Goal: Information Seeking & Learning: Learn about a topic

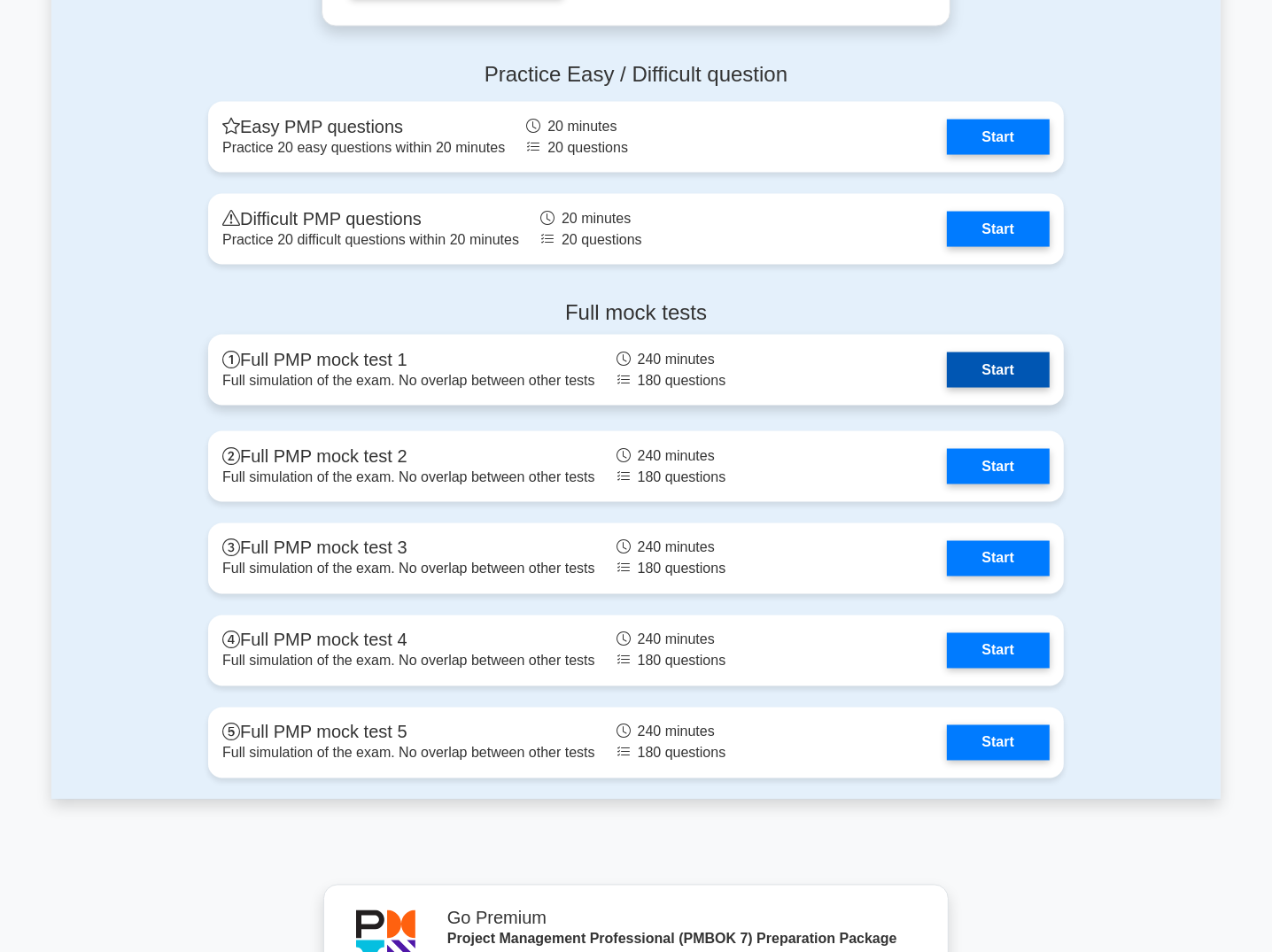
scroll to position [1984, 0]
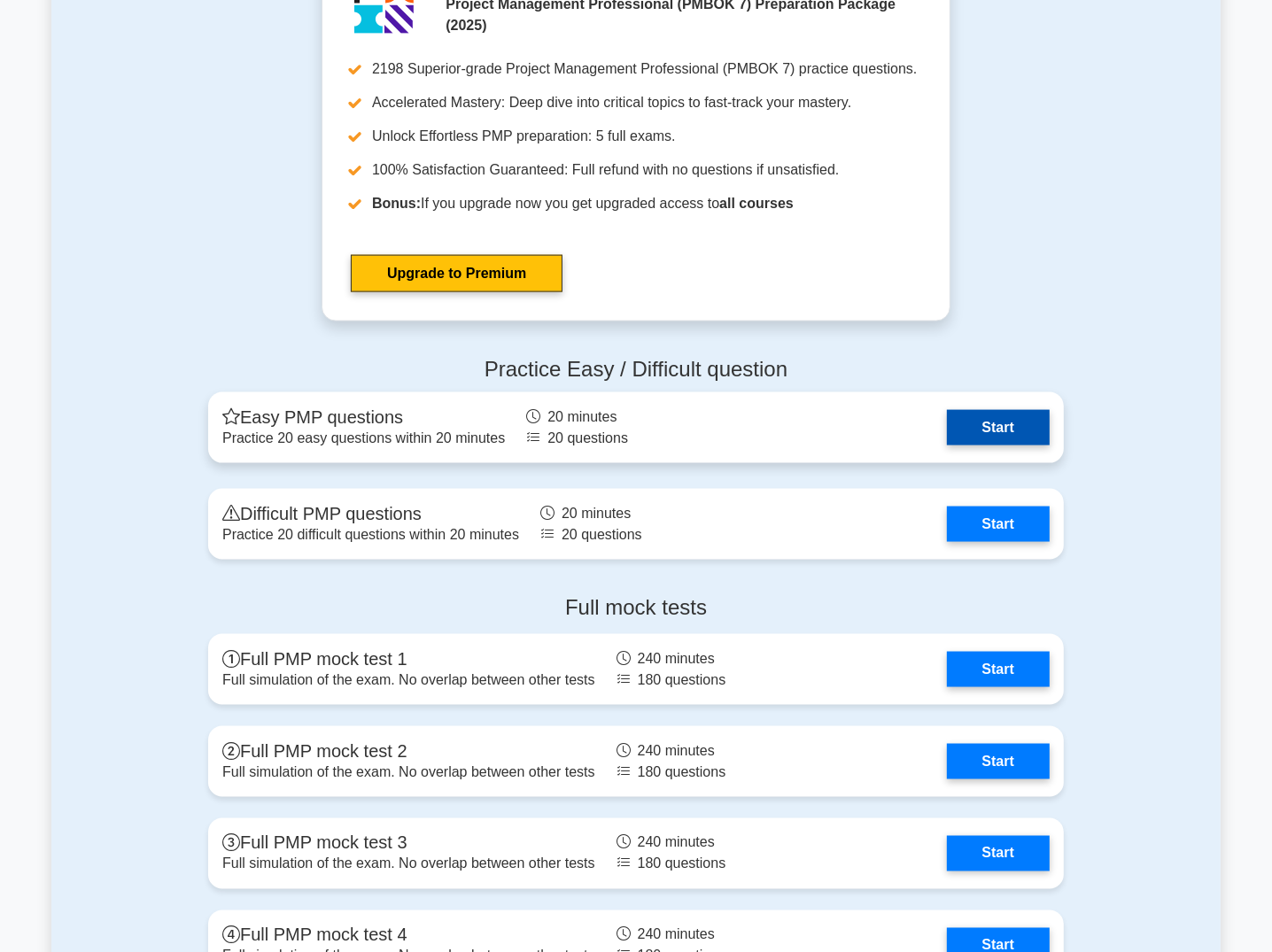
click at [976, 432] on link "Start" at bounding box center [998, 427] width 103 height 35
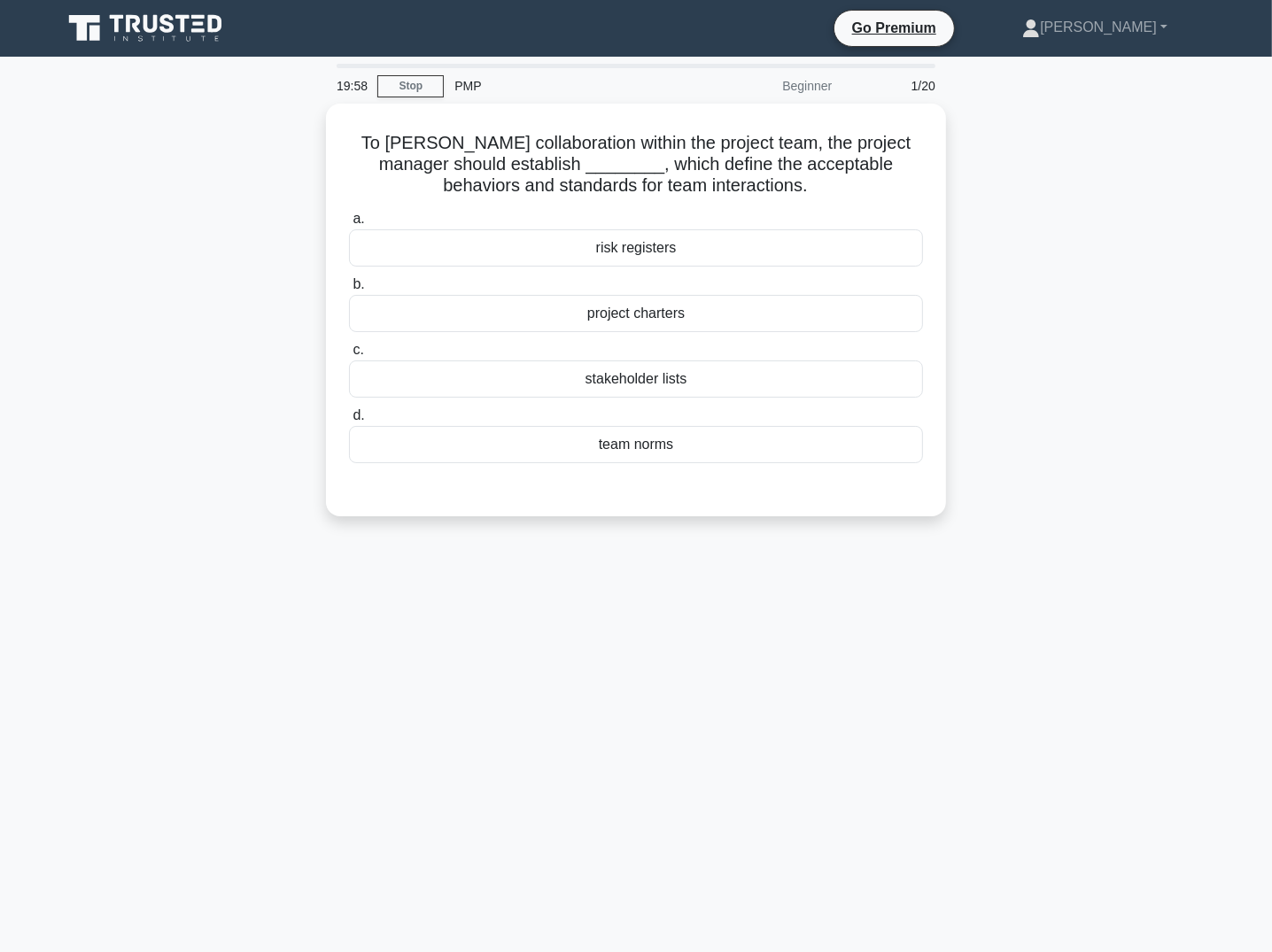
drag, startPoint x: 1055, startPoint y: 549, endPoint x: 1008, endPoint y: 578, distance: 55.2
click at [1054, 552] on div "19:58 Stop PMP Beginner 1/20 To [PERSON_NAME] collaboration within the project …" at bounding box center [636, 506] width 1170 height 885
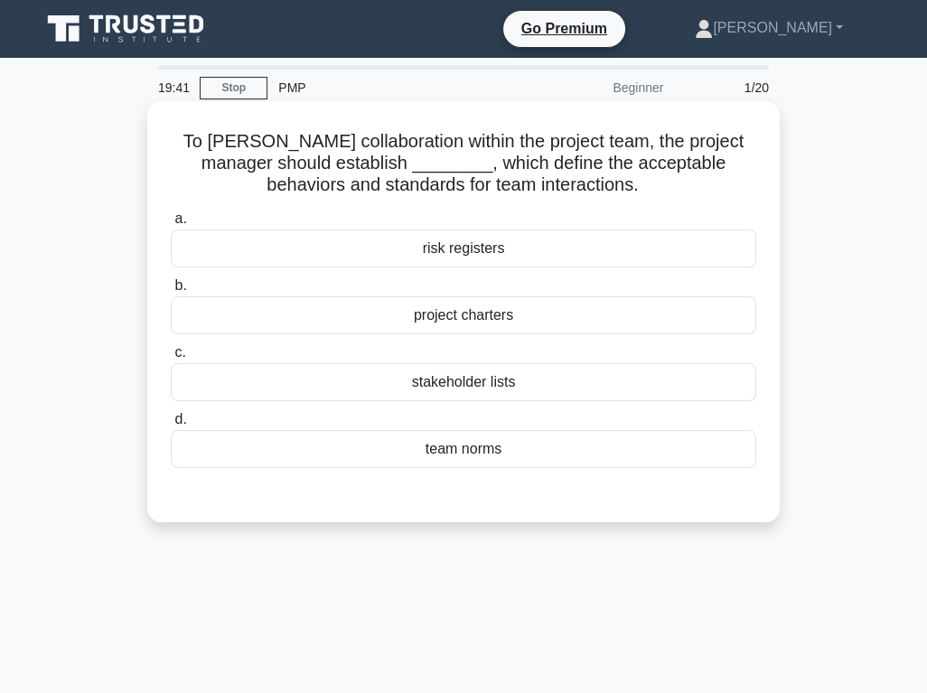
click at [489, 443] on div "team norms" at bounding box center [463, 449] width 585 height 38
click at [171, 426] on input "d. team norms" at bounding box center [171, 420] width 0 height 12
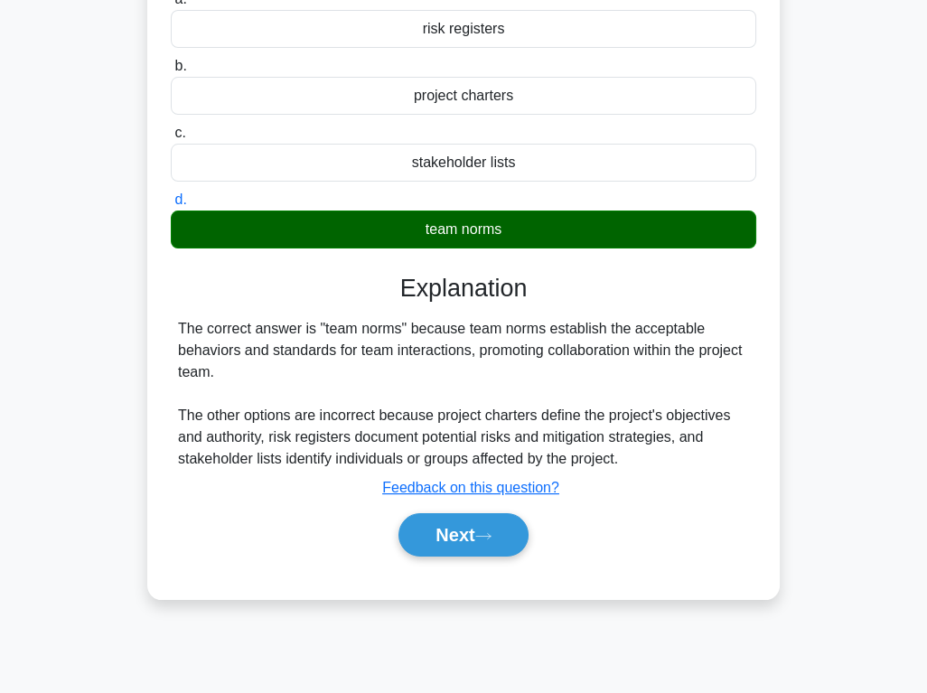
scroll to position [240, 0]
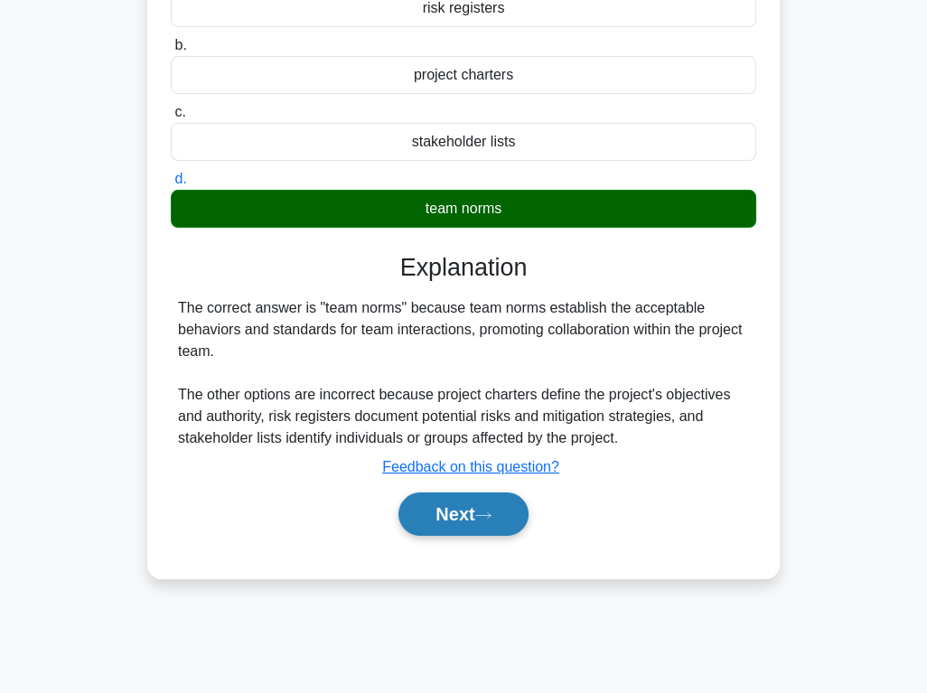
click at [439, 510] on button "Next" at bounding box center [462, 513] width 129 height 43
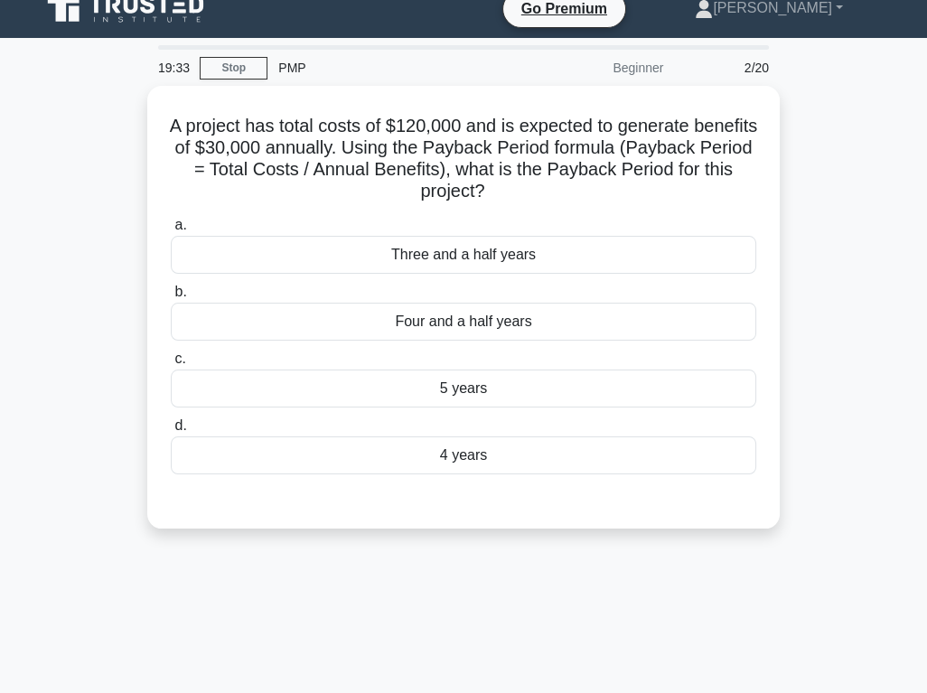
scroll to position [0, 0]
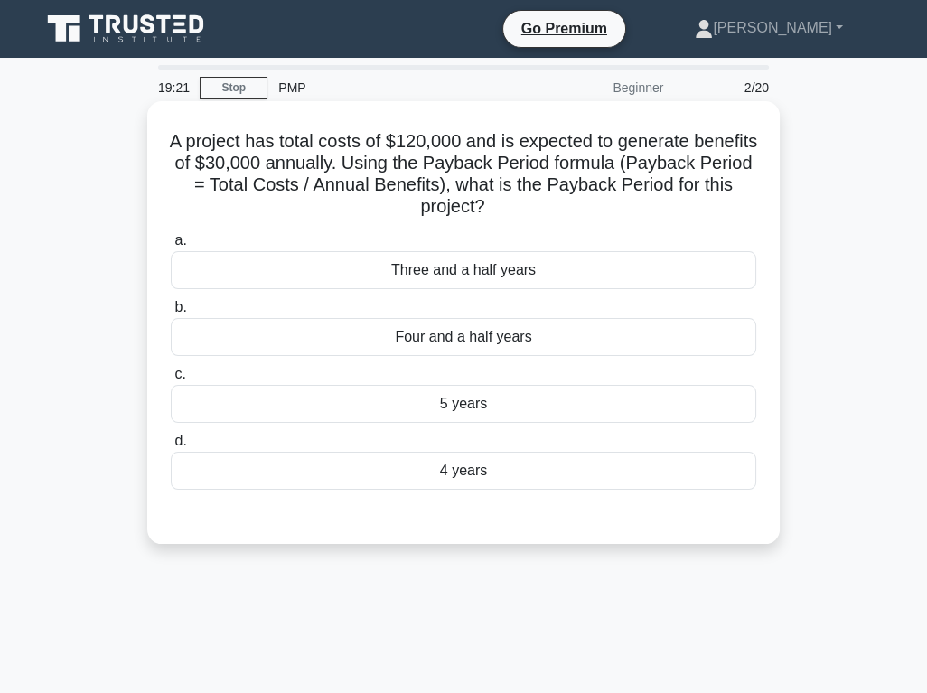
click at [463, 474] on div "4 years" at bounding box center [463, 471] width 585 height 38
click at [171, 447] on input "d. 4 years" at bounding box center [171, 441] width 0 height 12
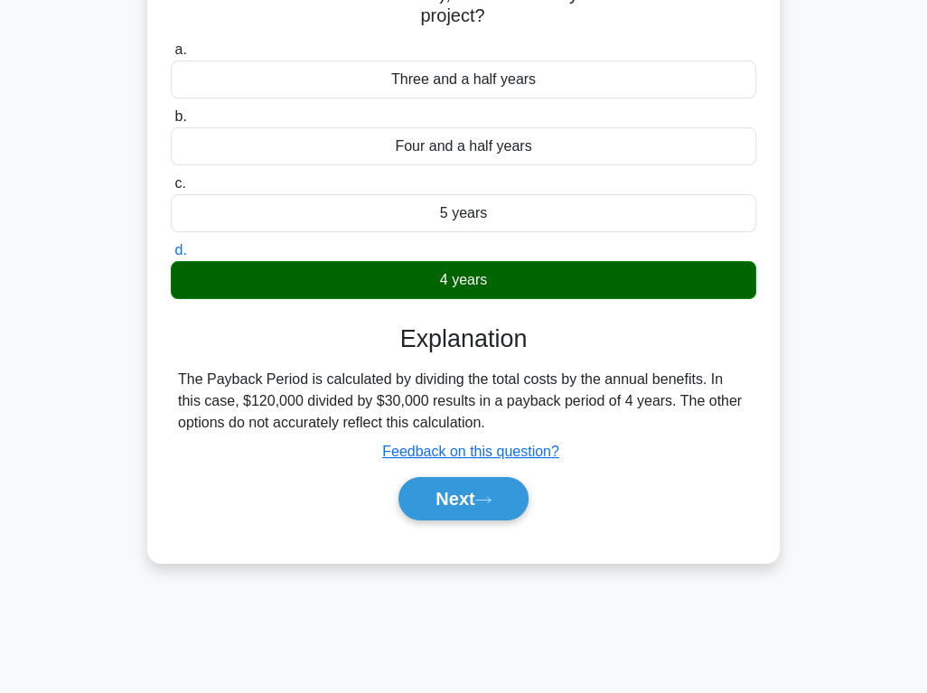
scroll to position [240, 0]
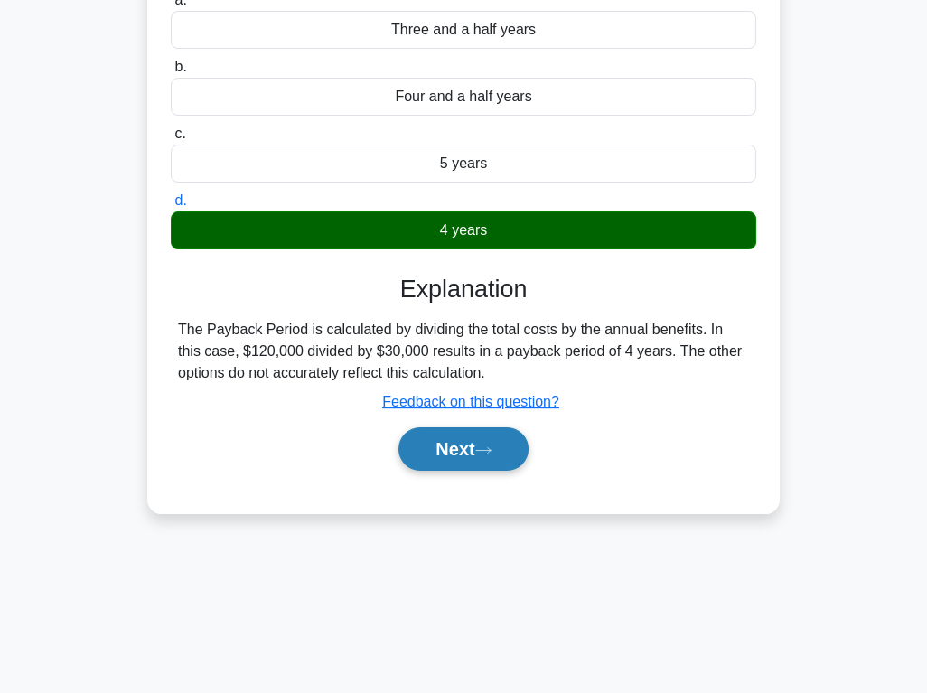
click at [484, 464] on button "Next" at bounding box center [462, 448] width 129 height 43
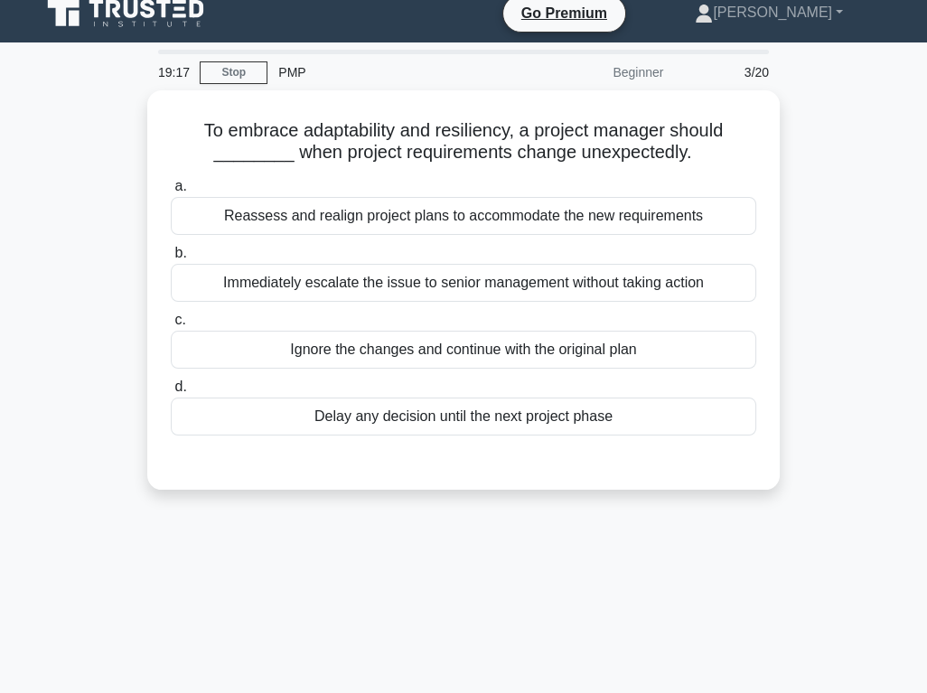
scroll to position [0, 0]
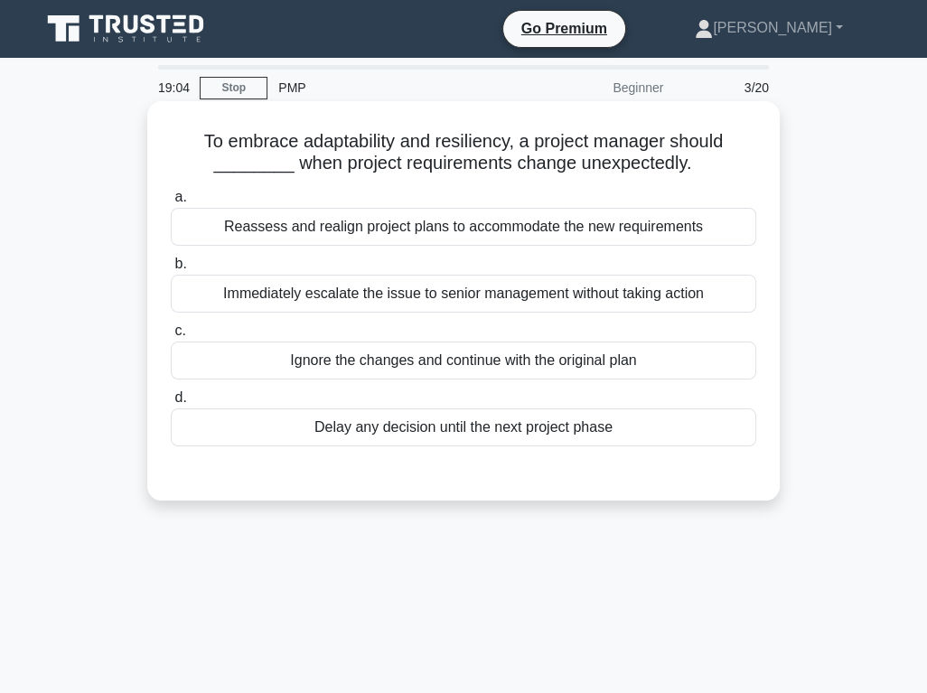
click at [440, 237] on div "Reassess and realign project plans to accommodate the new requirements" at bounding box center [463, 227] width 585 height 38
click at [171, 203] on input "a. Reassess and realign project plans to accommodate the new requirements" at bounding box center [171, 198] width 0 height 12
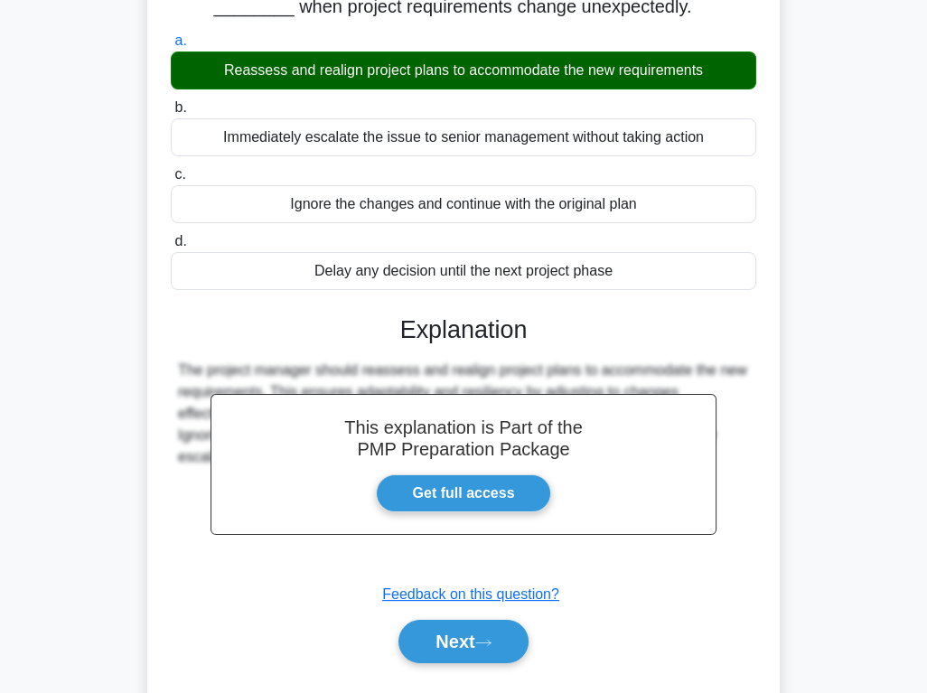
scroll to position [282, 0]
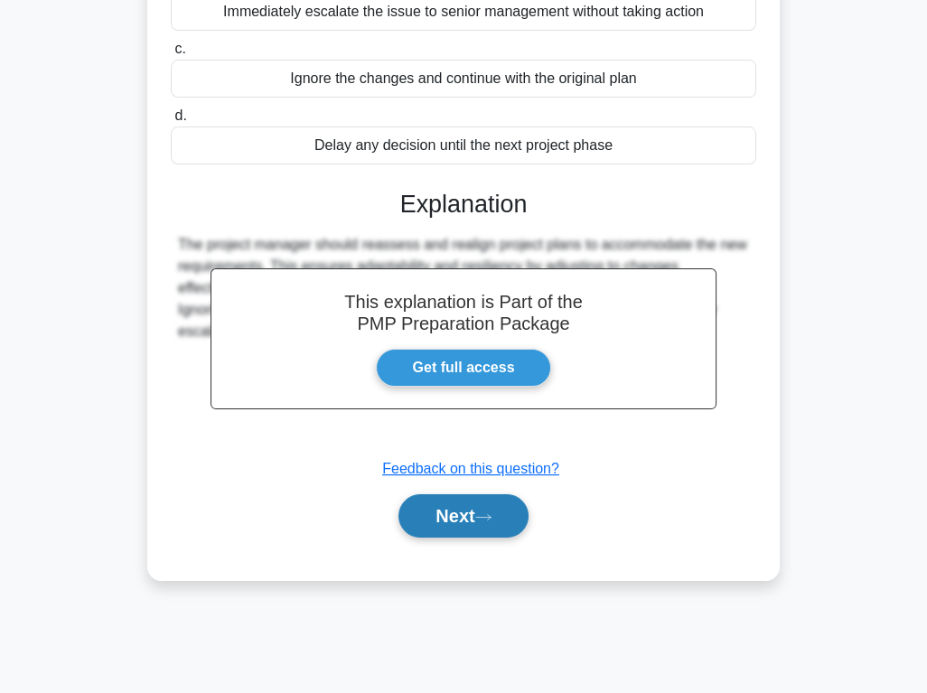
click at [487, 507] on button "Next" at bounding box center [462, 515] width 129 height 43
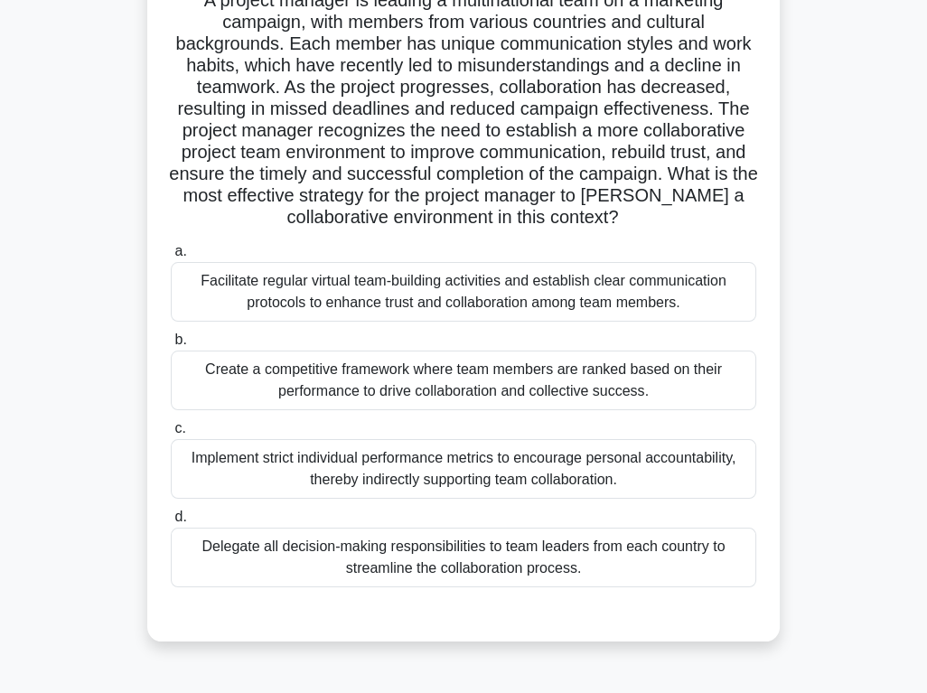
scroll to position [162, 0]
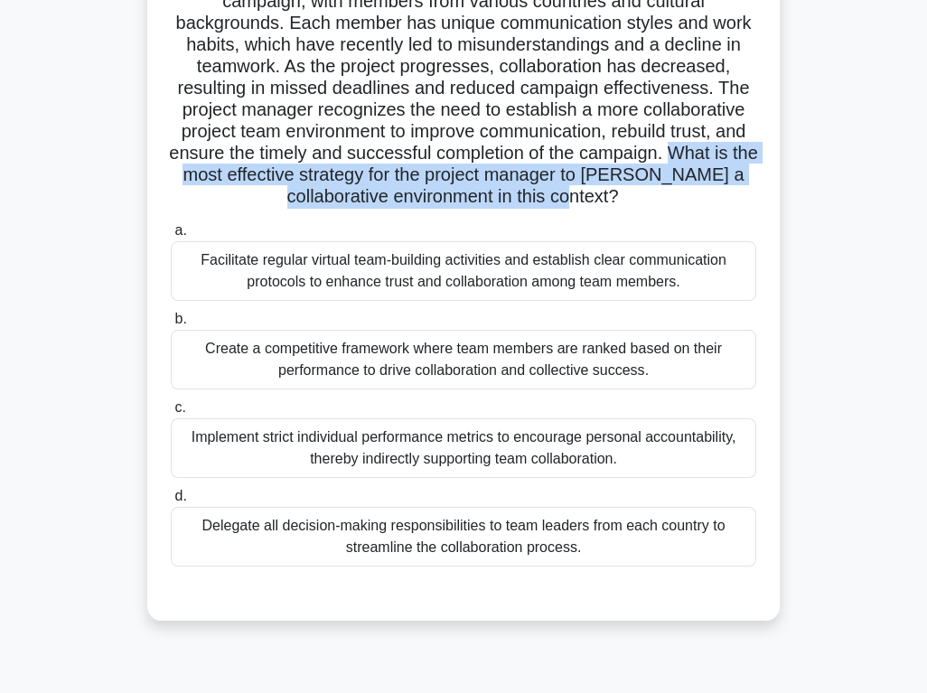
drag, startPoint x: 160, startPoint y: 167, endPoint x: 641, endPoint y: 200, distance: 481.7
click at [641, 200] on div "A project manager is leading a multinational team on a marketing campaign, with…" at bounding box center [463, 280] width 618 height 667
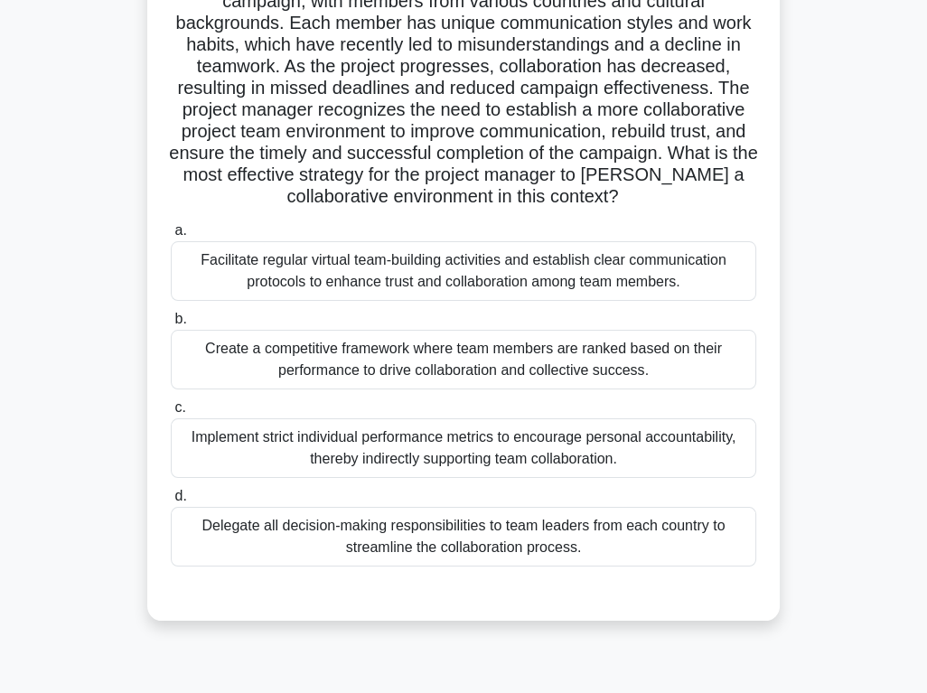
click at [622, 278] on div "Facilitate regular virtual team-building activities and establish clear communi…" at bounding box center [463, 271] width 585 height 60
click at [171, 237] on input "a. Facilitate regular virtual team-building activities and establish clear comm…" at bounding box center [171, 231] width 0 height 12
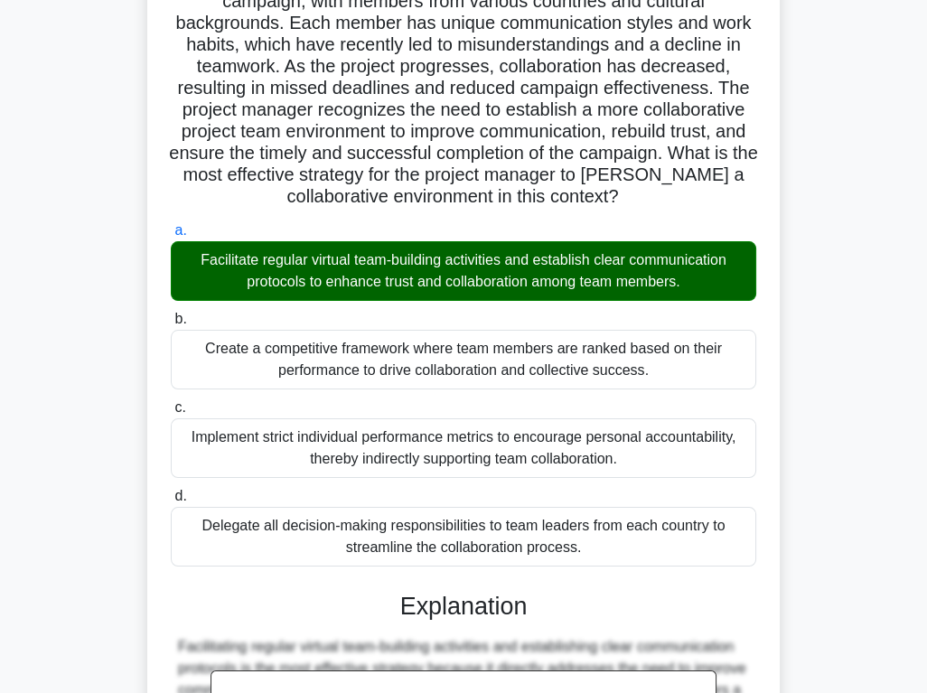
scroll to position [402, 0]
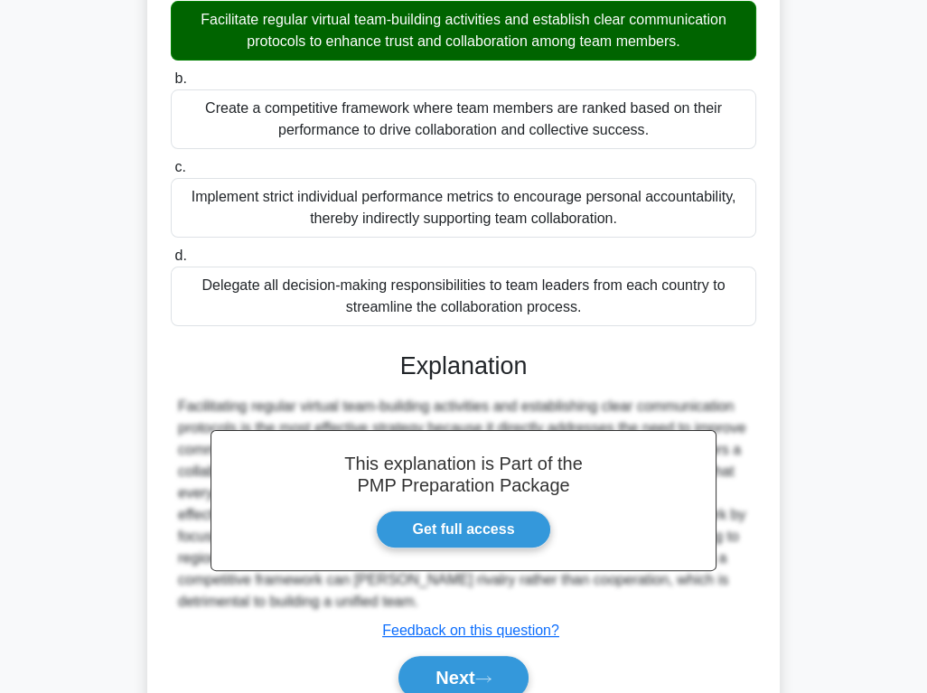
drag, startPoint x: 453, startPoint y: 666, endPoint x: 382, endPoint y: 413, distance: 262.6
click at [451, 665] on button "Next" at bounding box center [462, 677] width 129 height 43
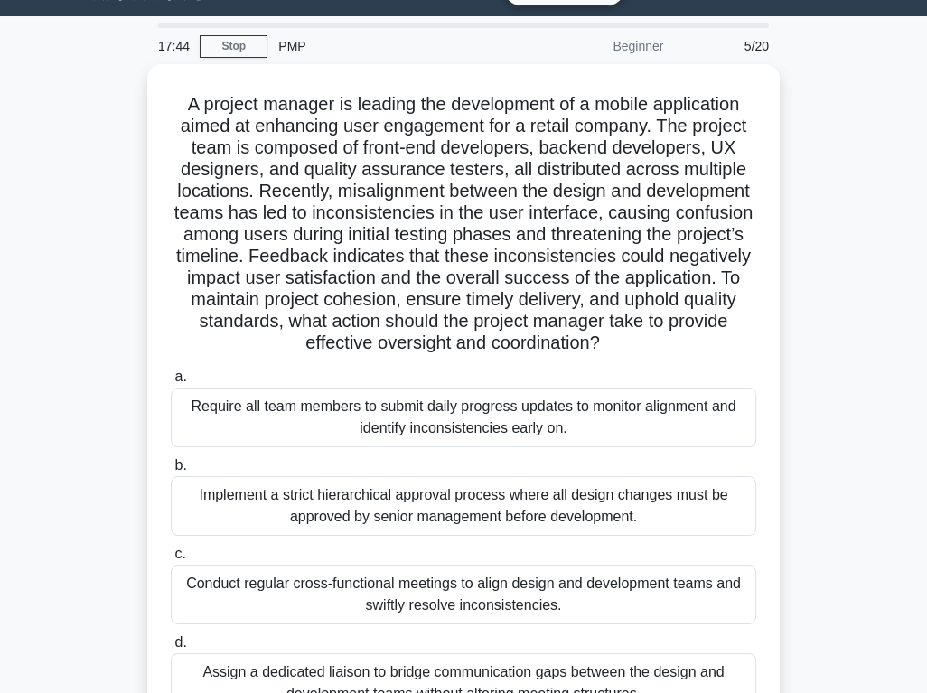
scroll to position [41, 0]
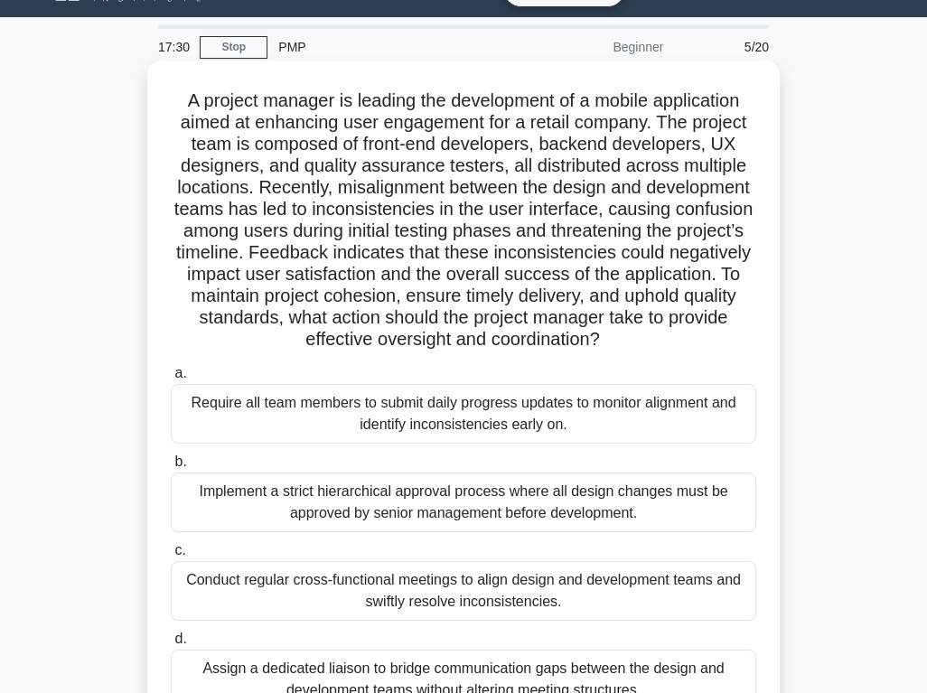
drag, startPoint x: 729, startPoint y: 273, endPoint x: 745, endPoint y: 334, distance: 63.5
click at [745, 334] on h5 "A project manager is leading the development of a mobile application aimed at e…" at bounding box center [463, 220] width 589 height 262
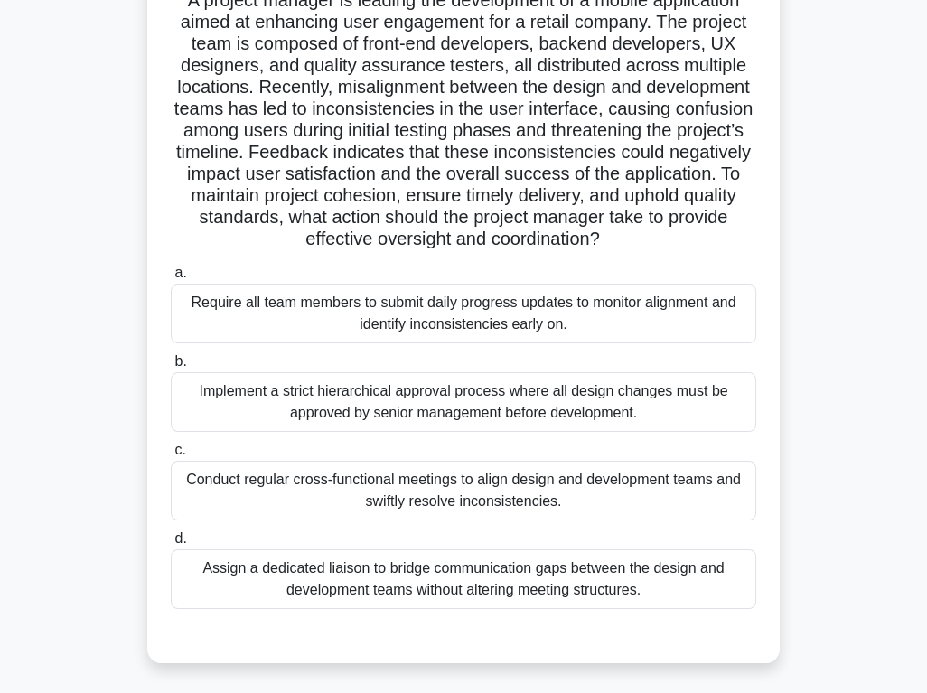
scroll to position [162, 0]
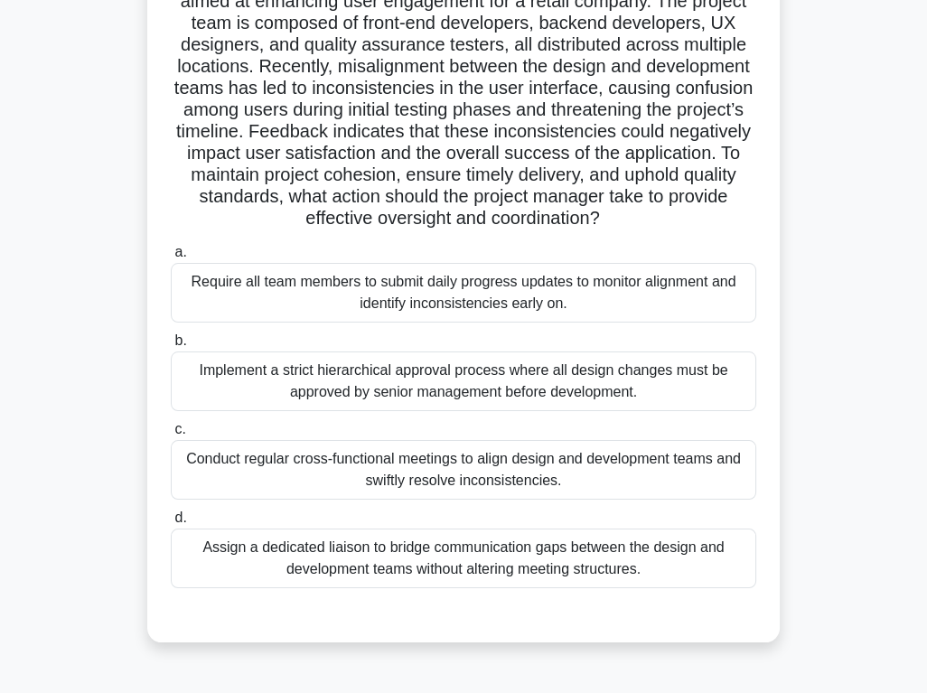
click at [460, 473] on div "Conduct regular cross-functional meetings to align design and development teams…" at bounding box center [463, 470] width 585 height 60
click at [171, 435] on input "c. Conduct regular cross-functional meetings to align design and development te…" at bounding box center [171, 430] width 0 height 12
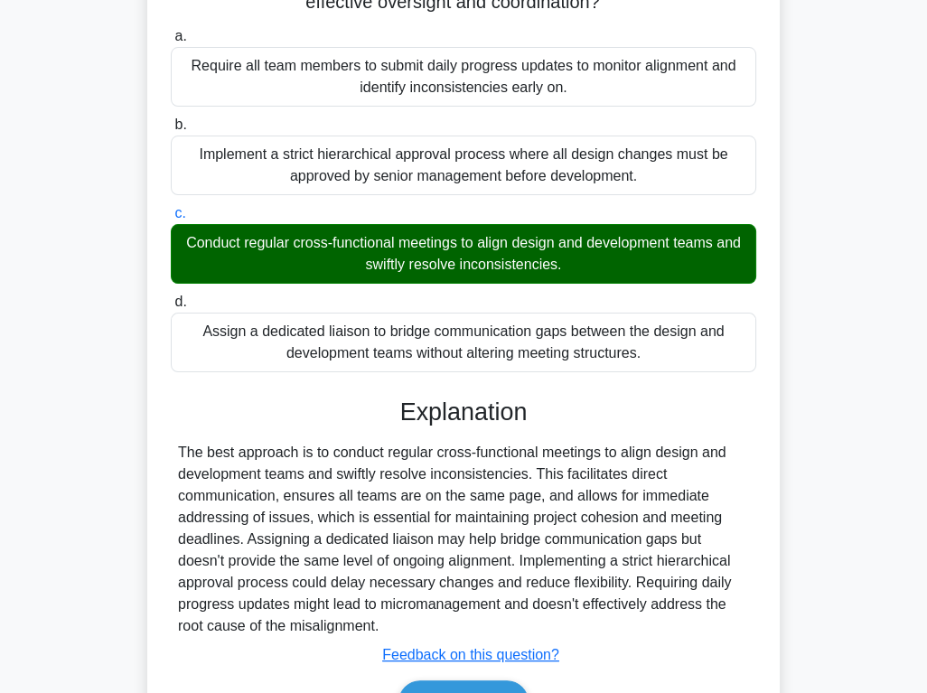
scroll to position [481, 0]
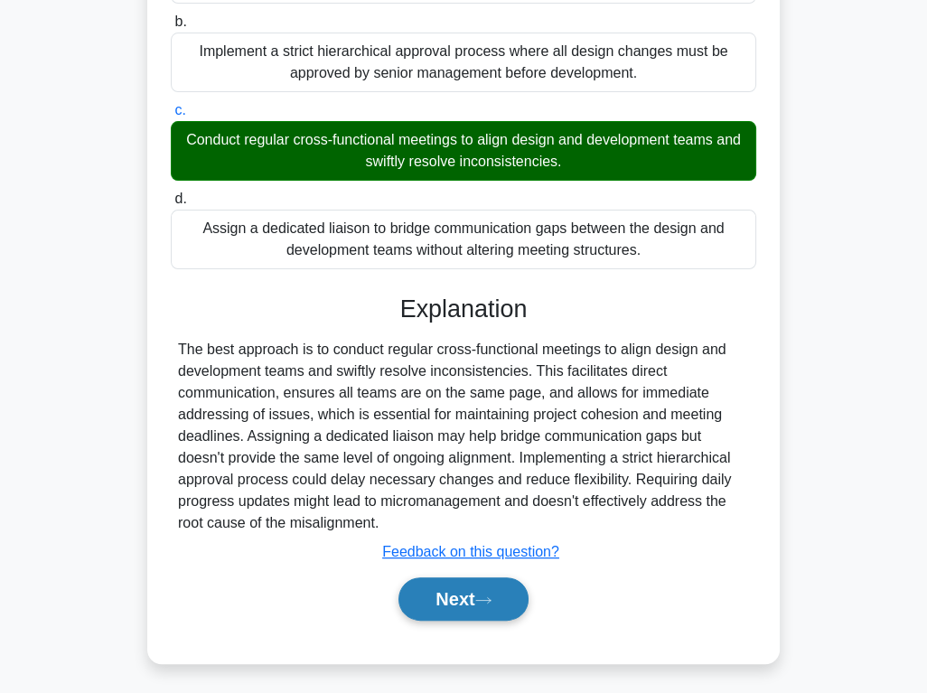
click at [456, 582] on button "Next" at bounding box center [462, 598] width 129 height 43
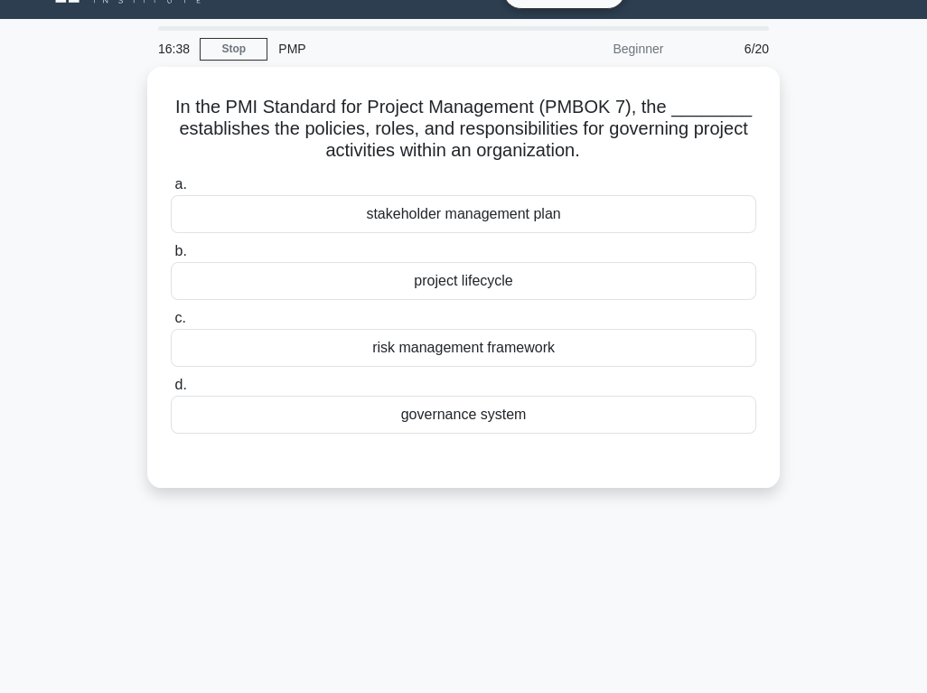
scroll to position [0, 0]
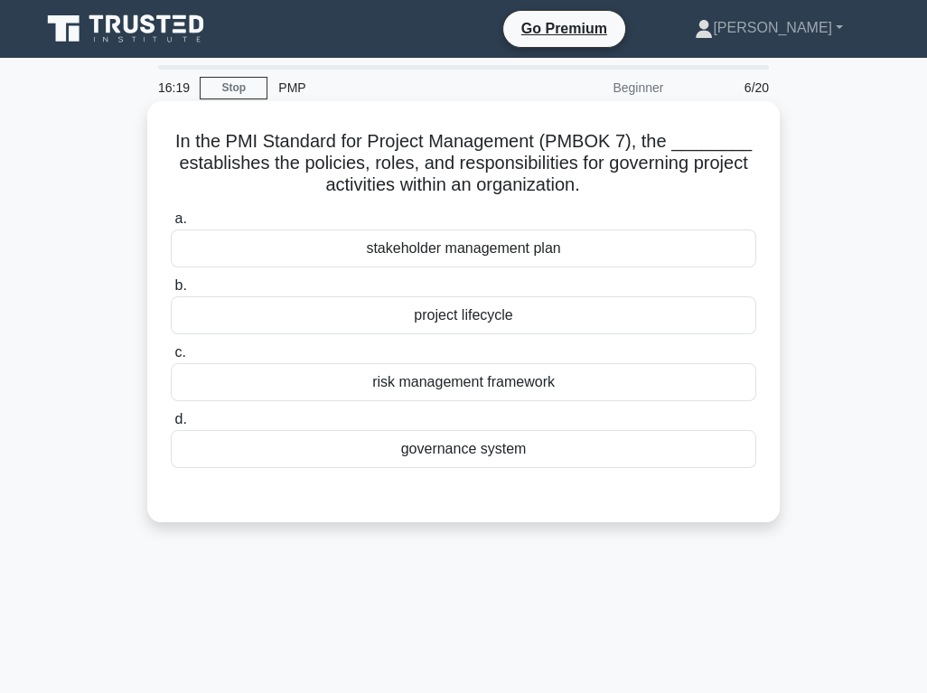
click at [509, 463] on div "governance system" at bounding box center [463, 449] width 585 height 38
click at [171, 426] on input "d. governance system" at bounding box center [171, 420] width 0 height 12
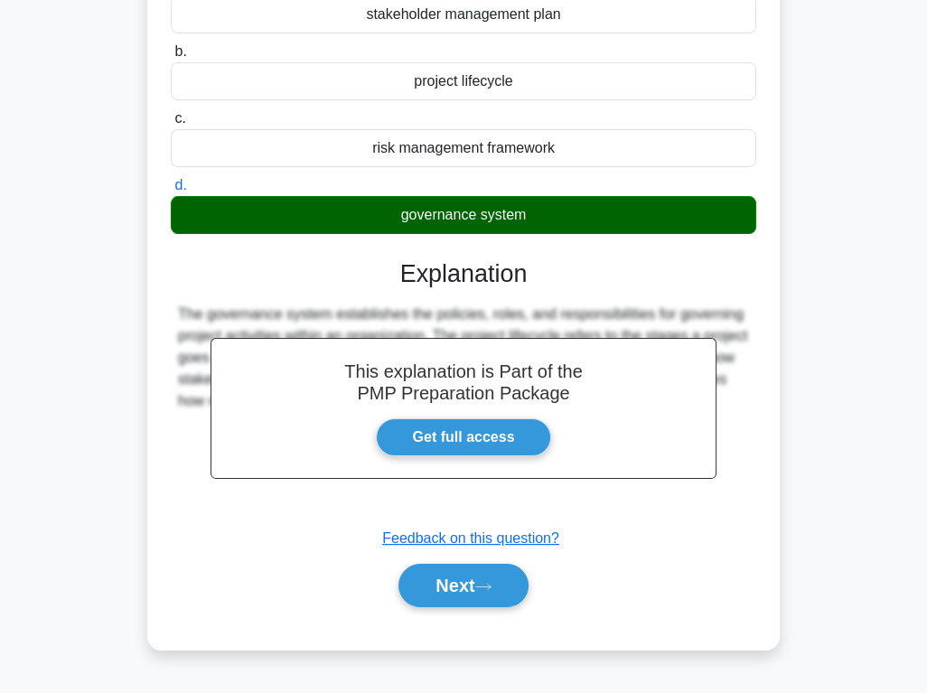
scroll to position [282, 0]
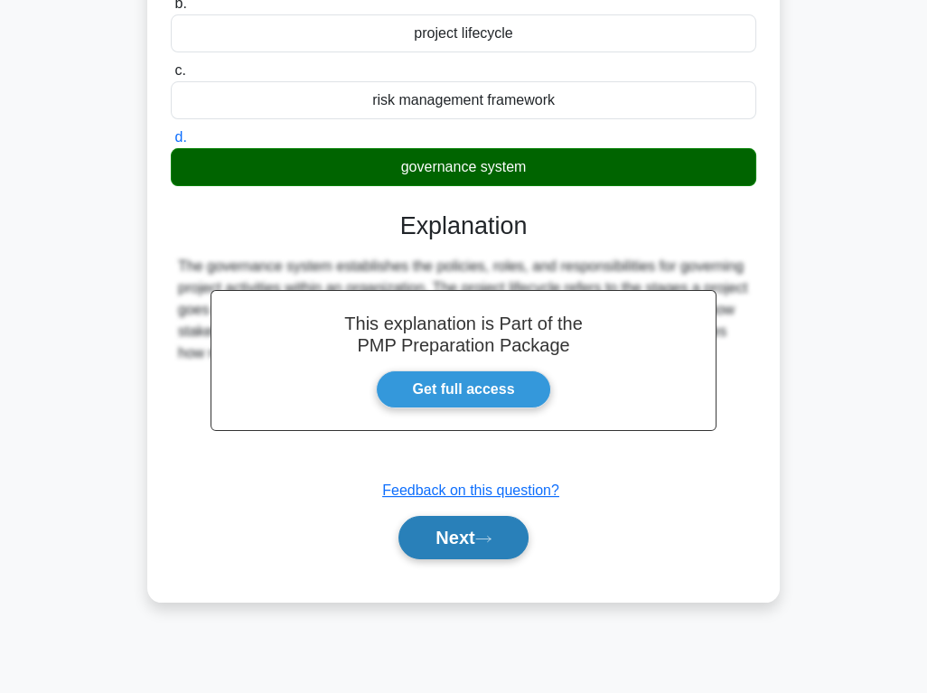
click at [491, 552] on button "Next" at bounding box center [462, 537] width 129 height 43
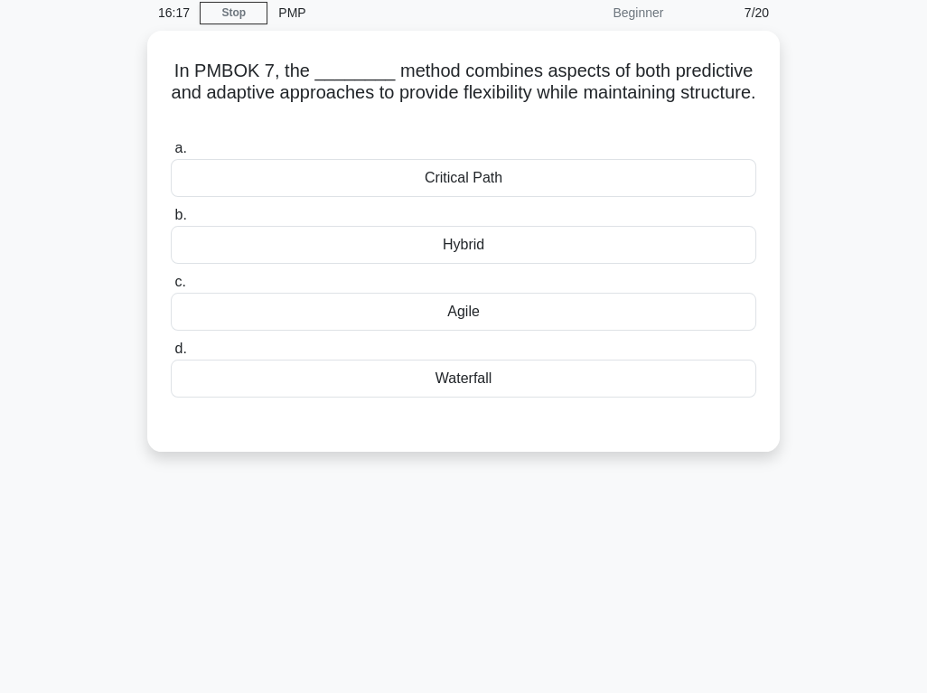
scroll to position [41, 0]
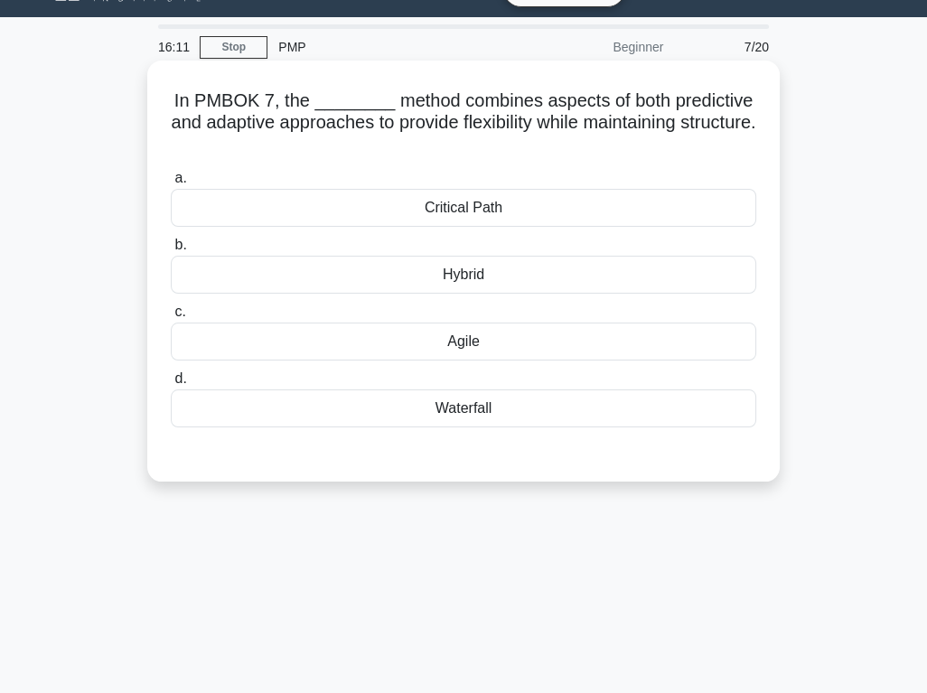
click at [506, 282] on div "Hybrid" at bounding box center [463, 275] width 585 height 38
click at [171, 251] on input "b. Hybrid" at bounding box center [171, 245] width 0 height 12
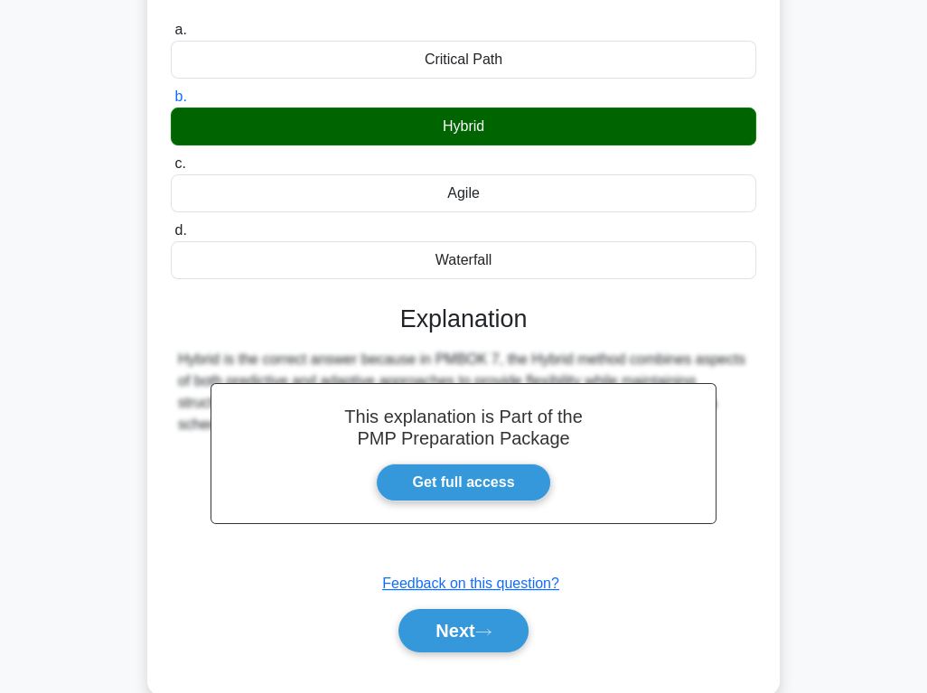
scroll to position [282, 0]
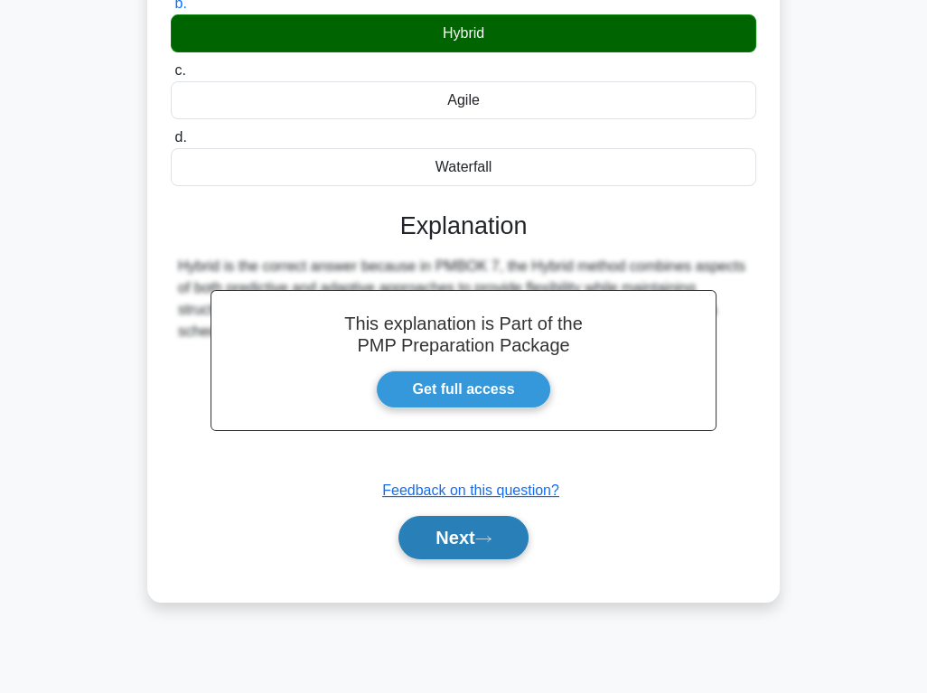
click at [459, 537] on button "Next" at bounding box center [462, 537] width 129 height 43
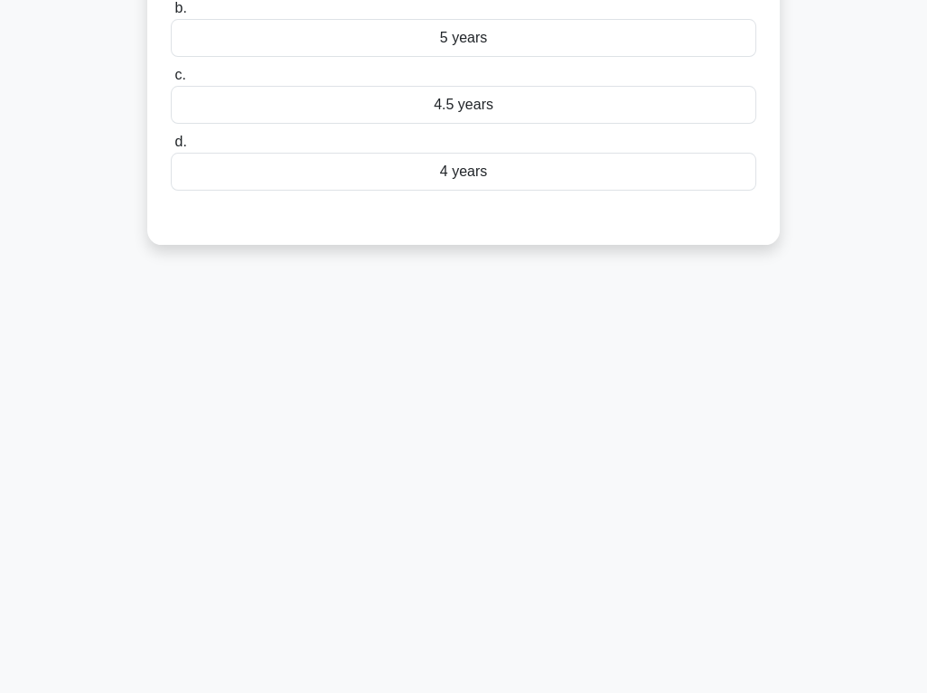
scroll to position [0, 0]
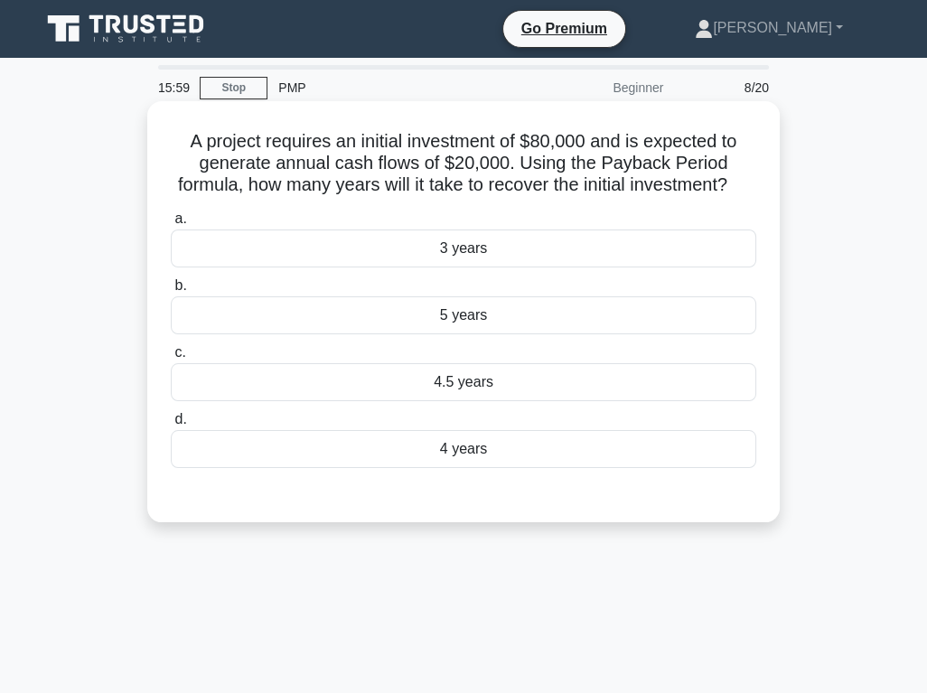
click at [461, 468] on div "4 years" at bounding box center [463, 449] width 585 height 38
click at [171, 426] on input "d. 4 years" at bounding box center [171, 420] width 0 height 12
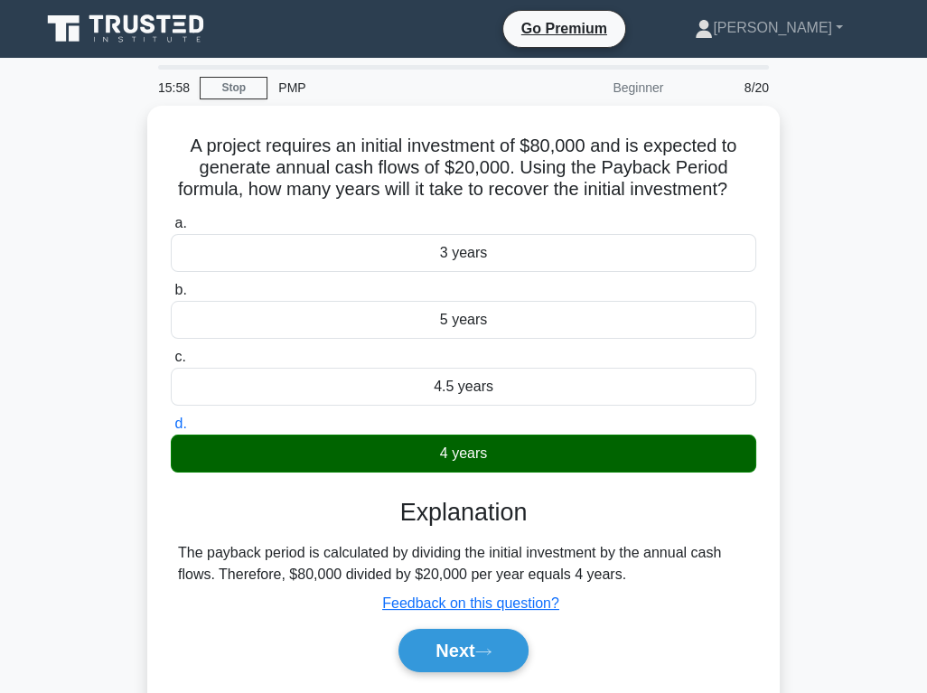
scroll to position [282, 0]
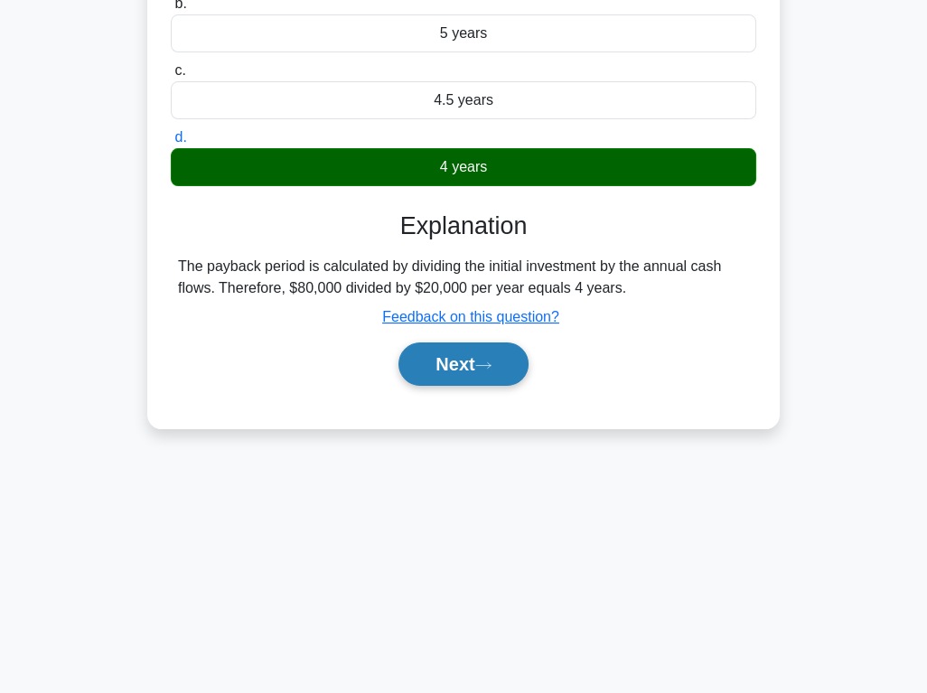
drag, startPoint x: 470, startPoint y: 390, endPoint x: 467, endPoint y: 399, distance: 9.4
click at [471, 386] on button "Next" at bounding box center [462, 363] width 129 height 43
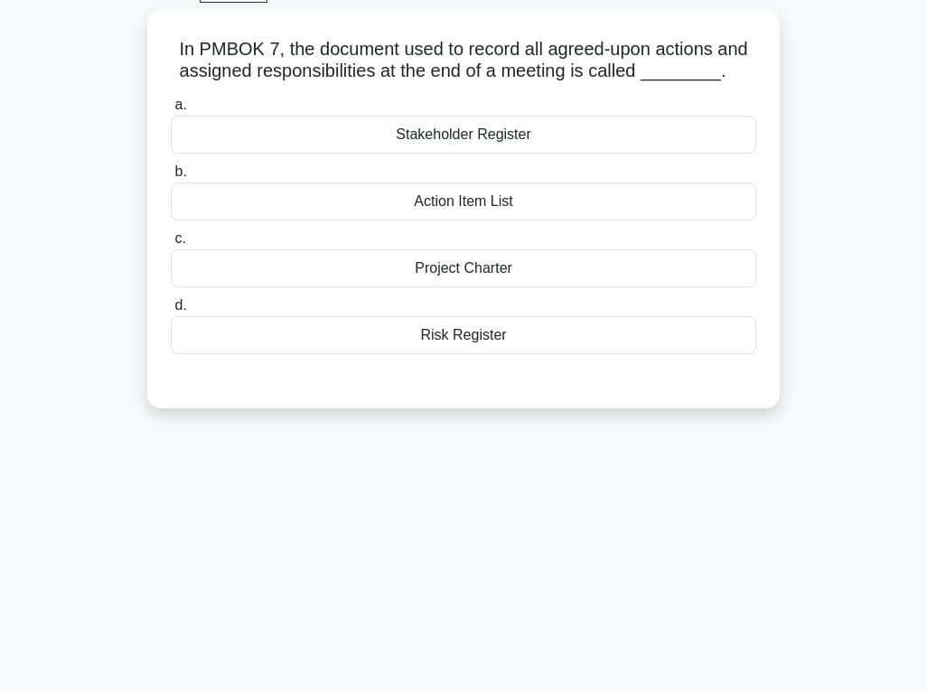
scroll to position [41, 0]
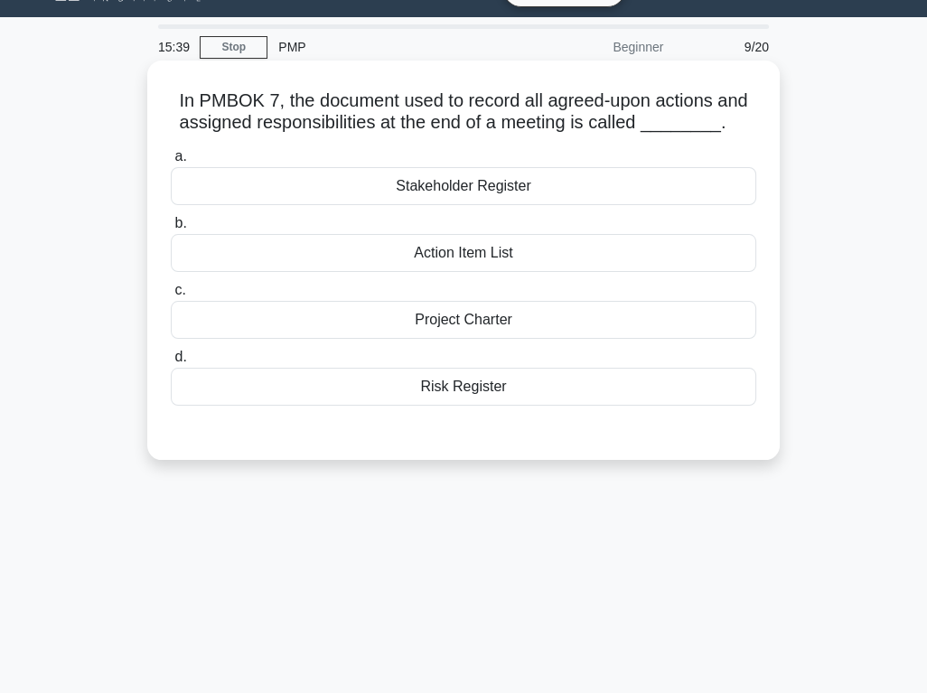
click at [497, 252] on div "Action Item List" at bounding box center [463, 253] width 585 height 38
click at [171, 229] on input "b. Action Item List" at bounding box center [171, 224] width 0 height 12
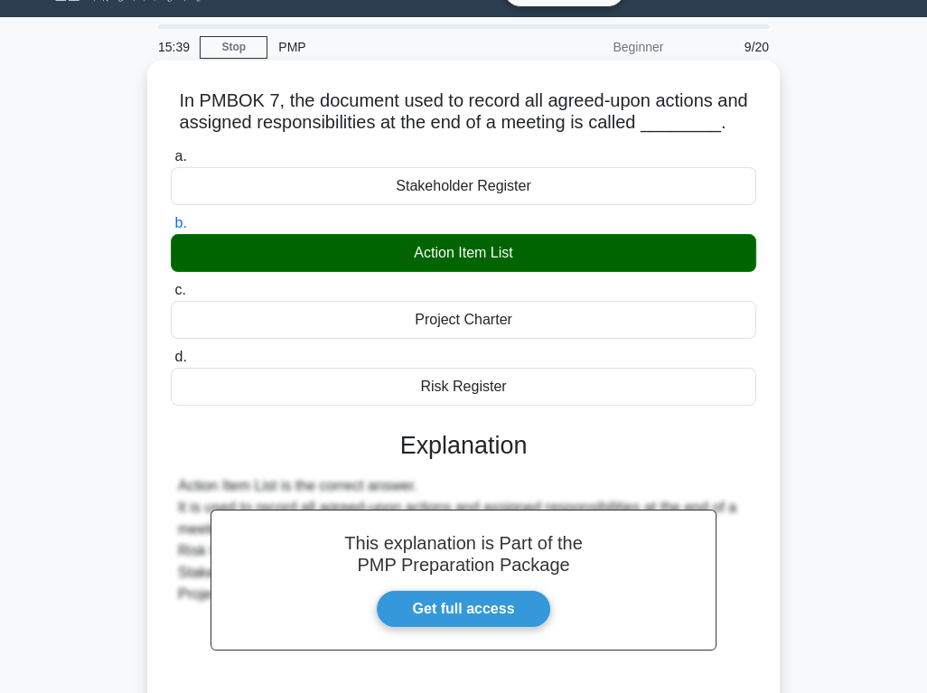
scroll to position [282, 0]
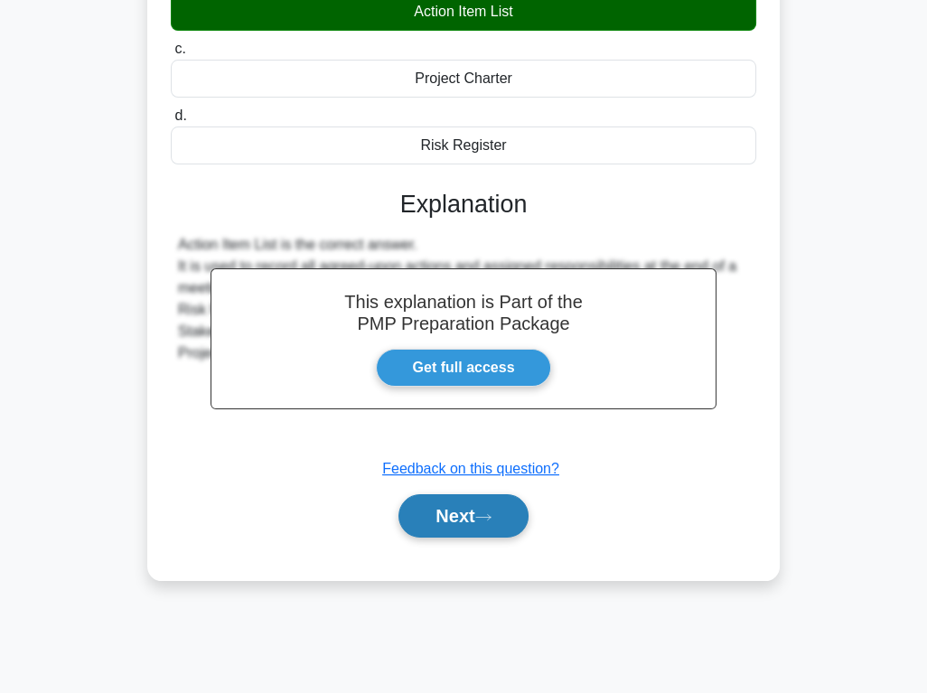
click at [484, 501] on button "Next" at bounding box center [462, 515] width 129 height 43
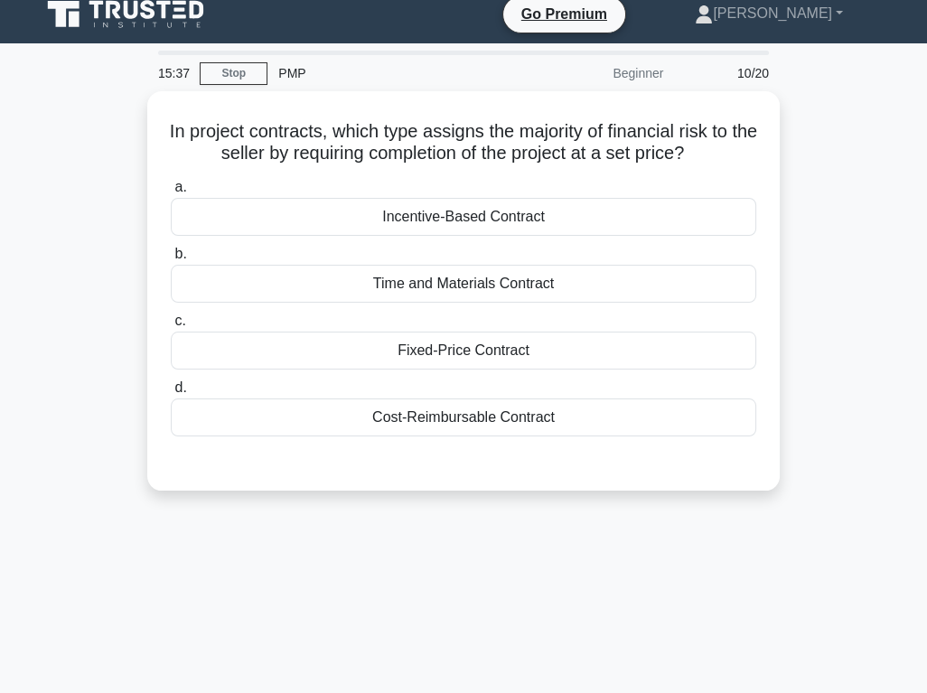
scroll to position [0, 0]
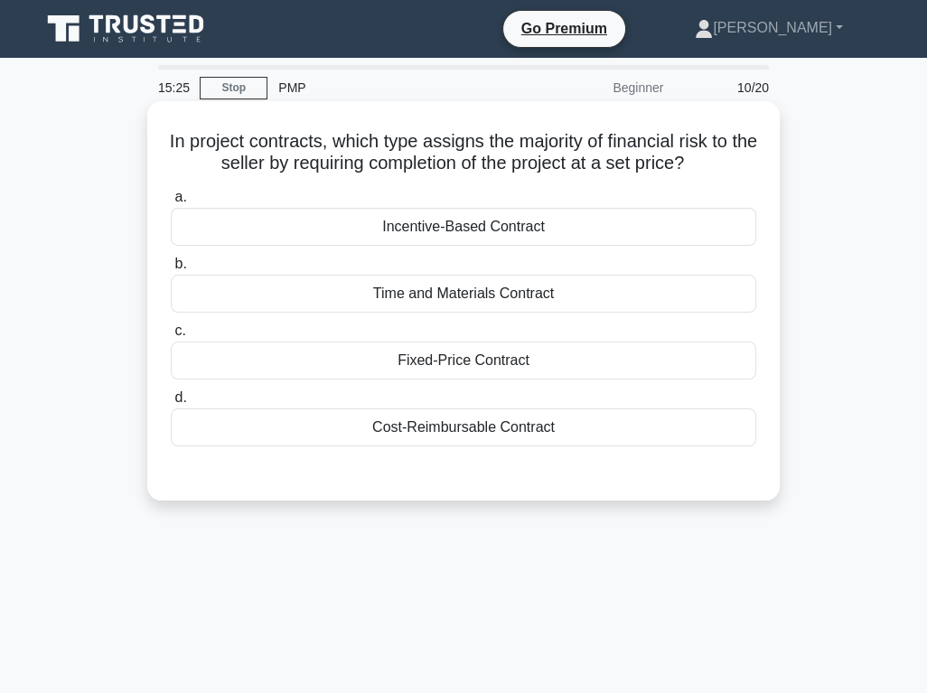
click at [481, 355] on div "Fixed-Price Contract" at bounding box center [463, 360] width 585 height 38
click at [171, 337] on input "c. Fixed-Price Contract" at bounding box center [171, 331] width 0 height 12
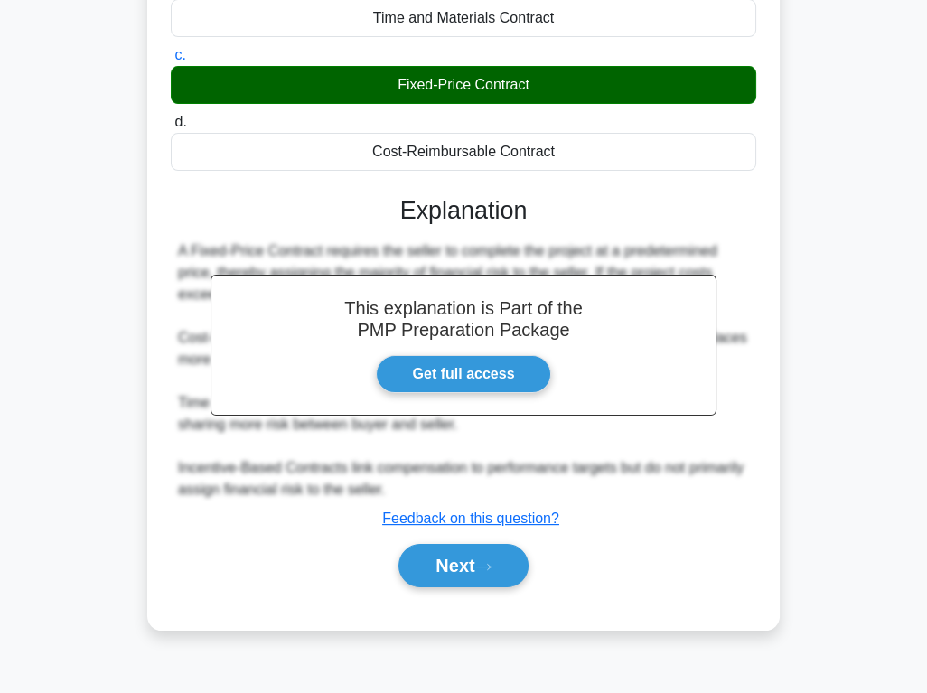
scroll to position [282, 0]
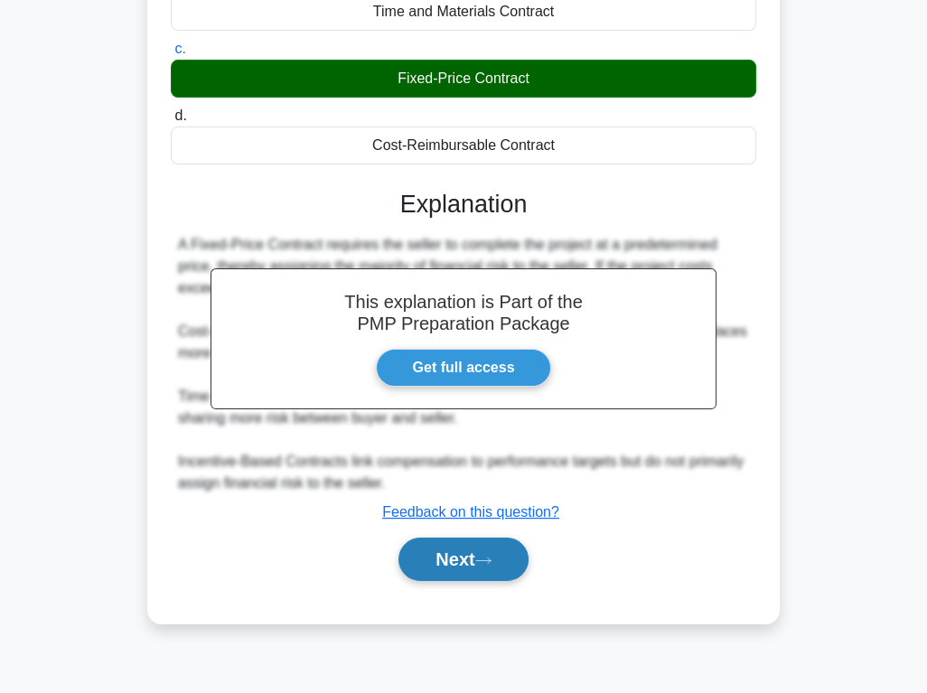
click at [463, 548] on button "Next" at bounding box center [462, 559] width 129 height 43
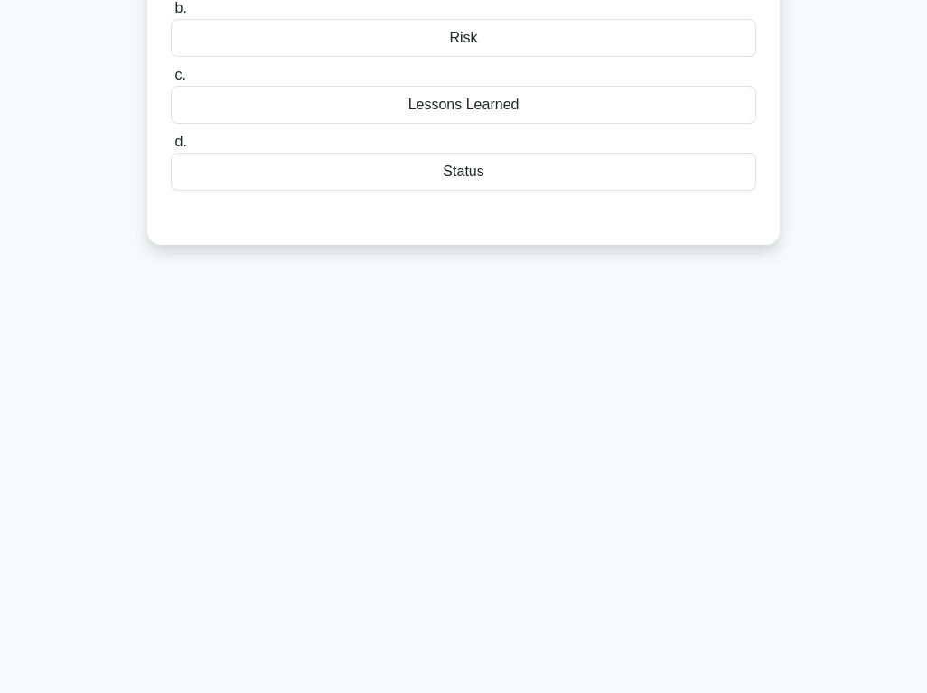
scroll to position [0, 0]
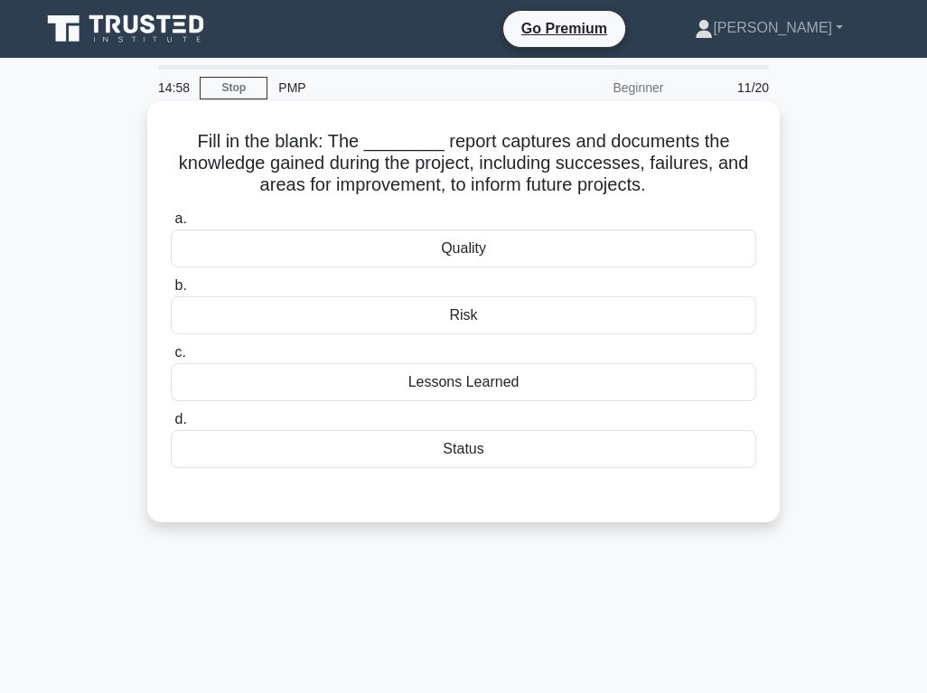
click at [538, 383] on div "Lessons Learned" at bounding box center [463, 382] width 585 height 38
click at [171, 359] on input "c. Lessons Learned" at bounding box center [171, 353] width 0 height 12
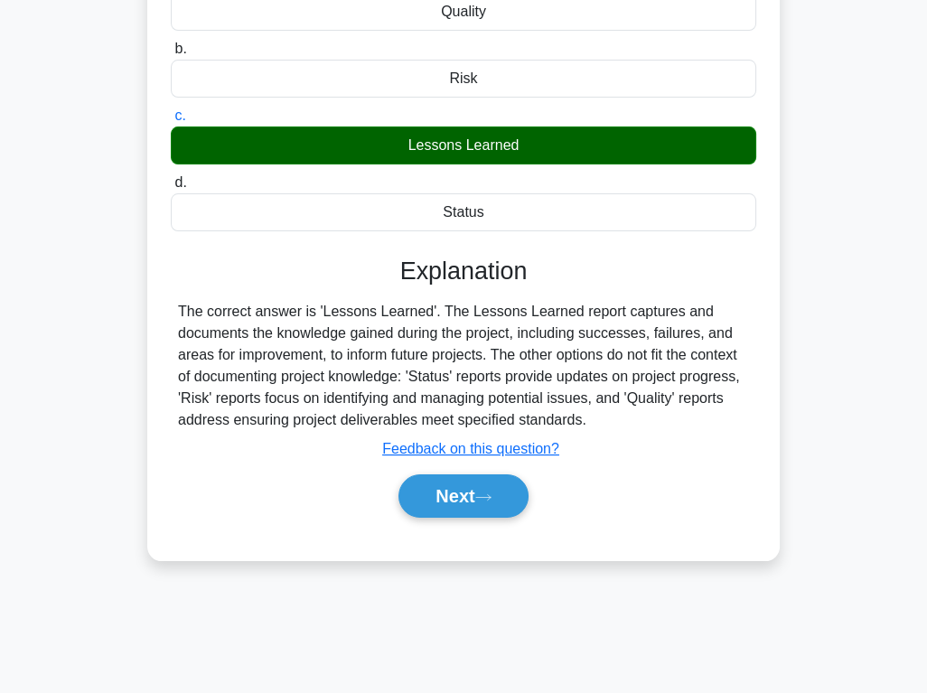
scroll to position [282, 0]
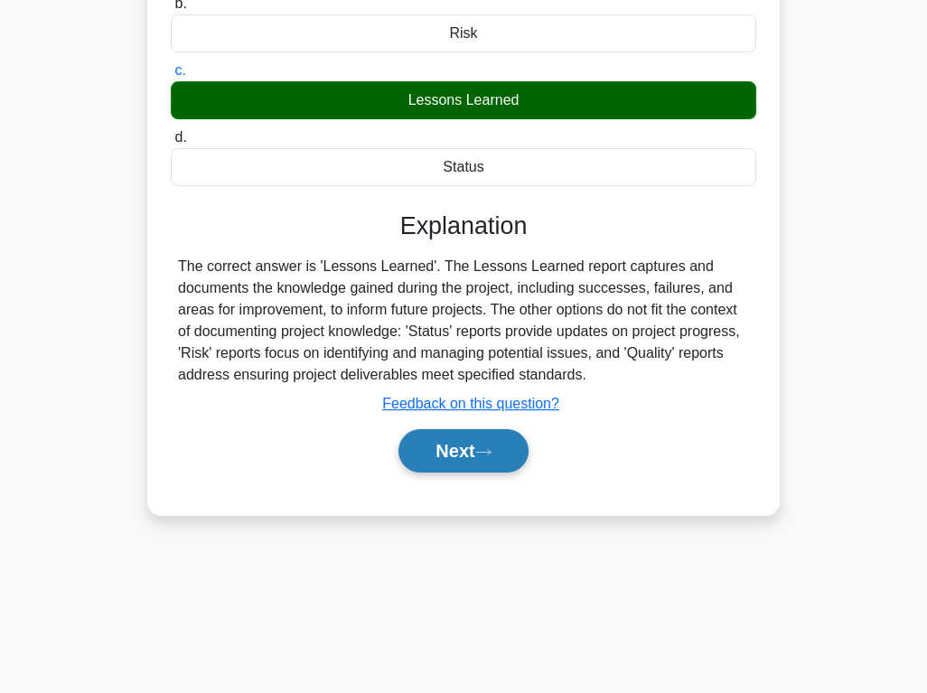
click at [454, 447] on button "Next" at bounding box center [462, 450] width 129 height 43
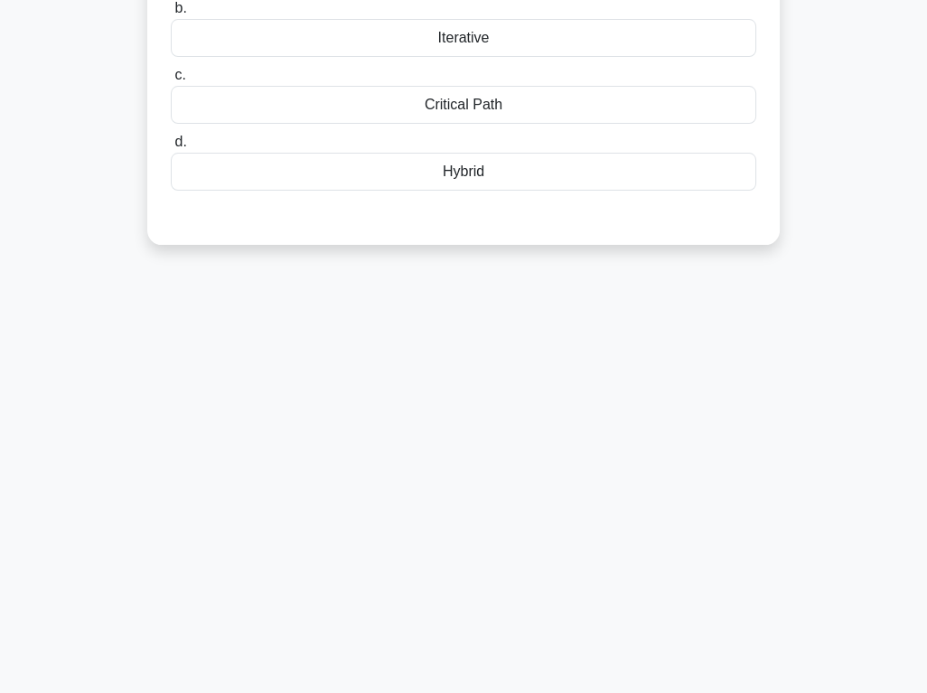
scroll to position [41, 0]
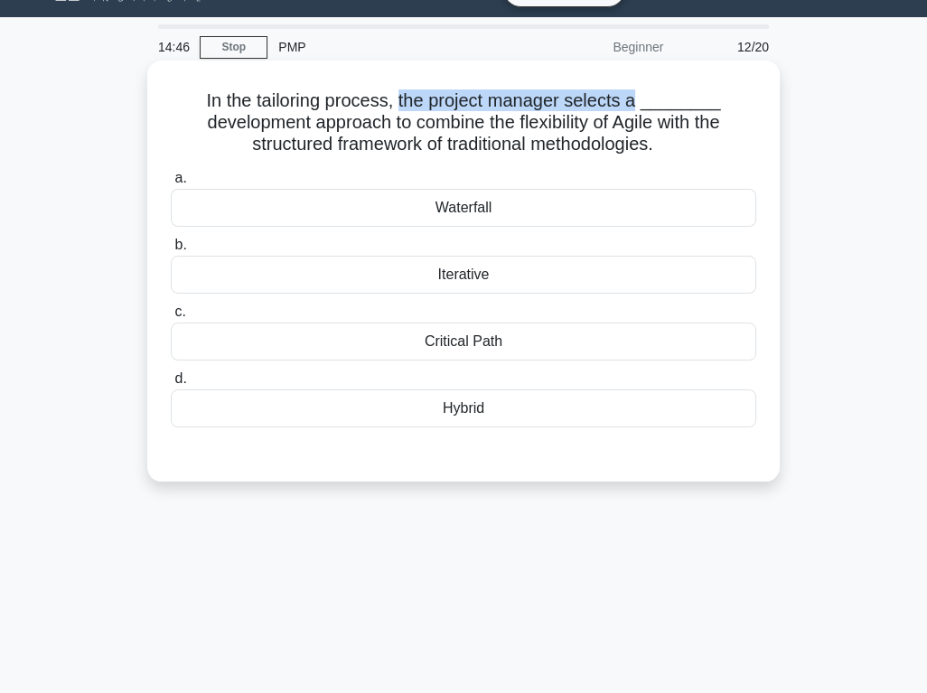
drag, startPoint x: 410, startPoint y: 105, endPoint x: 647, endPoint y: 103, distance: 236.7
click at [647, 103] on h5 "In the tailoring process, the project manager selects a ________ development ap…" at bounding box center [463, 122] width 589 height 67
click at [545, 108] on h5 "In the tailoring process, the project manager selects a ________ development ap…" at bounding box center [463, 122] width 589 height 67
click at [486, 398] on div "Hybrid" at bounding box center [463, 408] width 585 height 38
click at [171, 385] on input "d. Hybrid" at bounding box center [171, 379] width 0 height 12
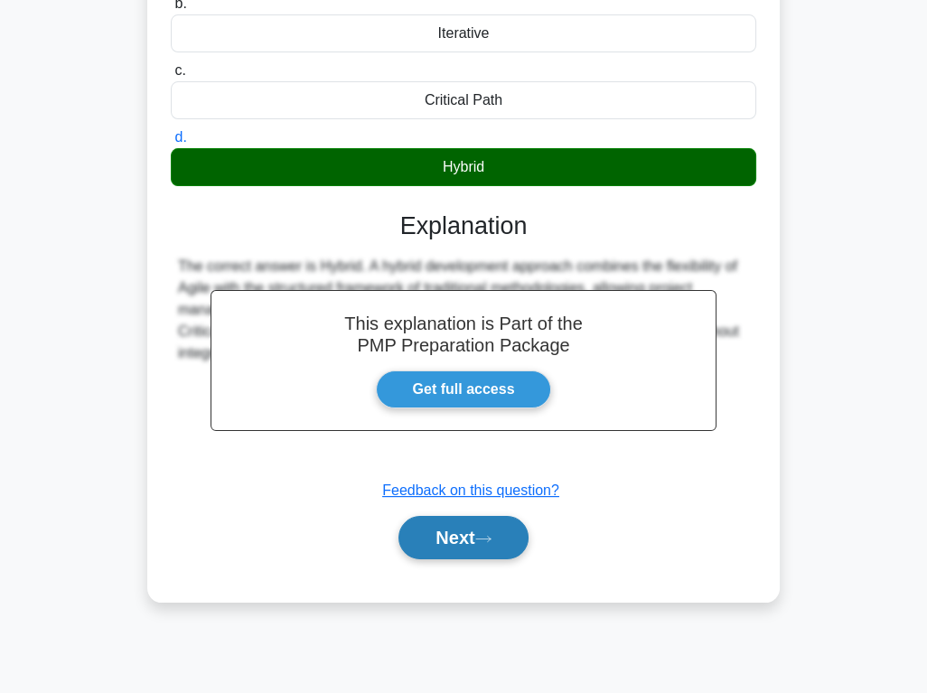
click at [470, 532] on button "Next" at bounding box center [462, 537] width 129 height 43
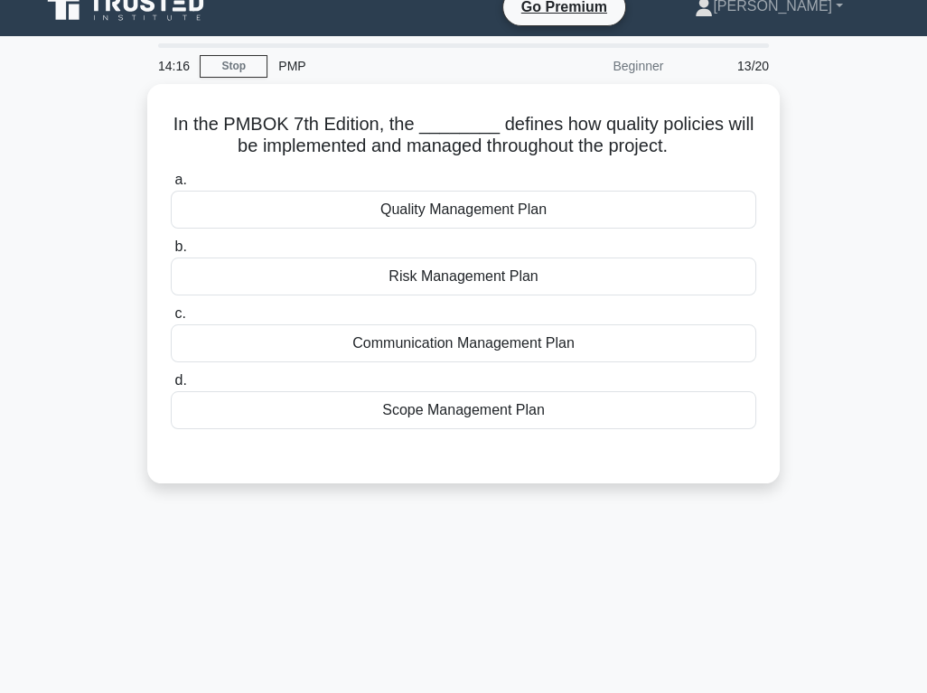
scroll to position [0, 0]
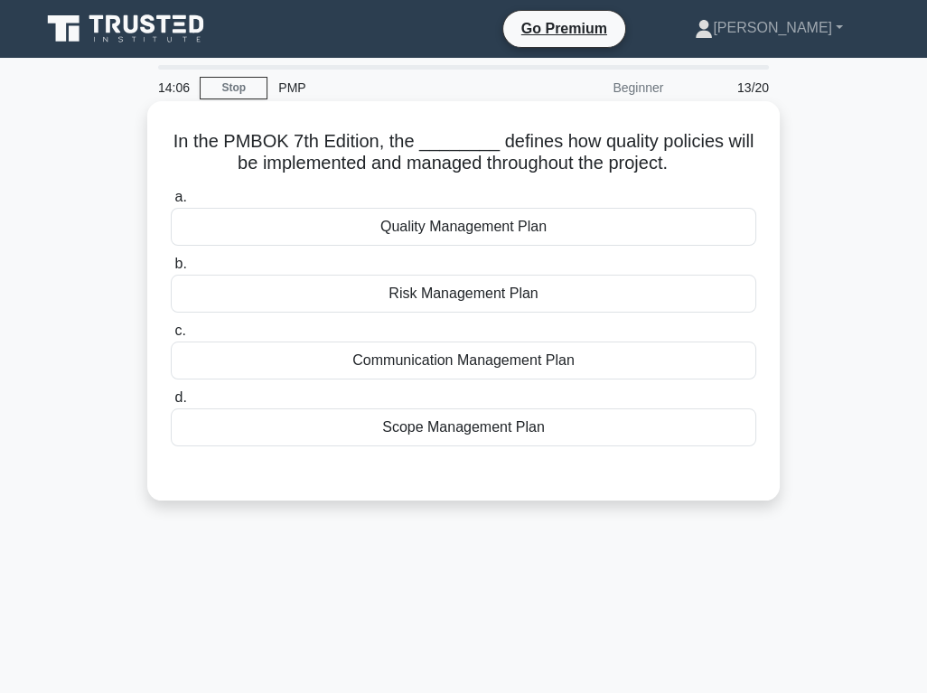
click at [491, 227] on div "Quality Management Plan" at bounding box center [463, 227] width 585 height 38
click at [171, 203] on input "a. Quality Management Plan" at bounding box center [171, 198] width 0 height 12
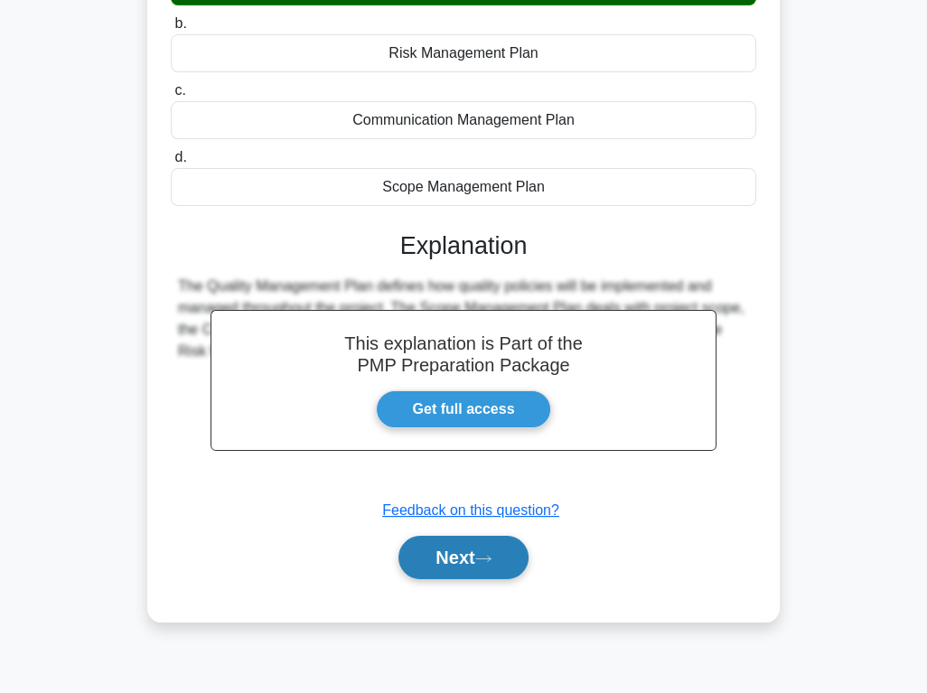
click at [456, 566] on button "Next" at bounding box center [462, 557] width 129 height 43
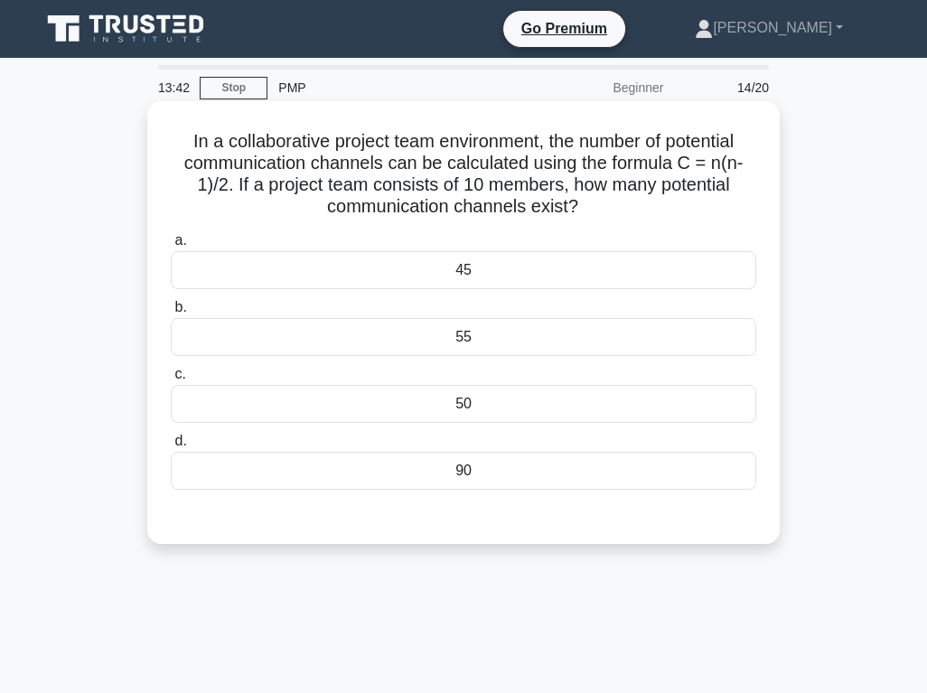
click at [530, 259] on div "45" at bounding box center [463, 270] width 585 height 38
click at [171, 247] on input "a. 45" at bounding box center [171, 241] width 0 height 12
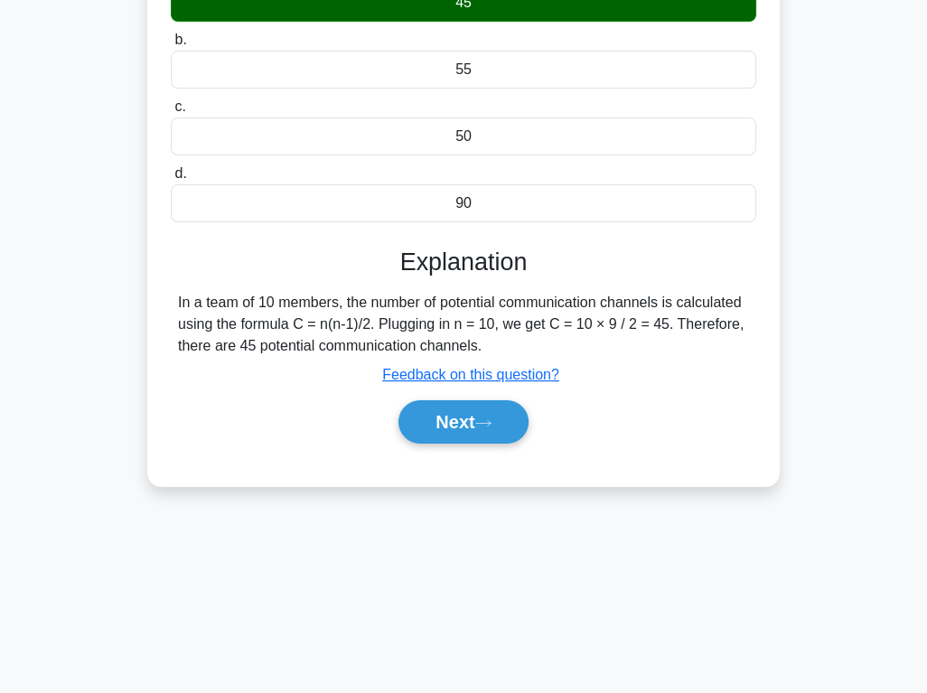
scroll to position [282, 0]
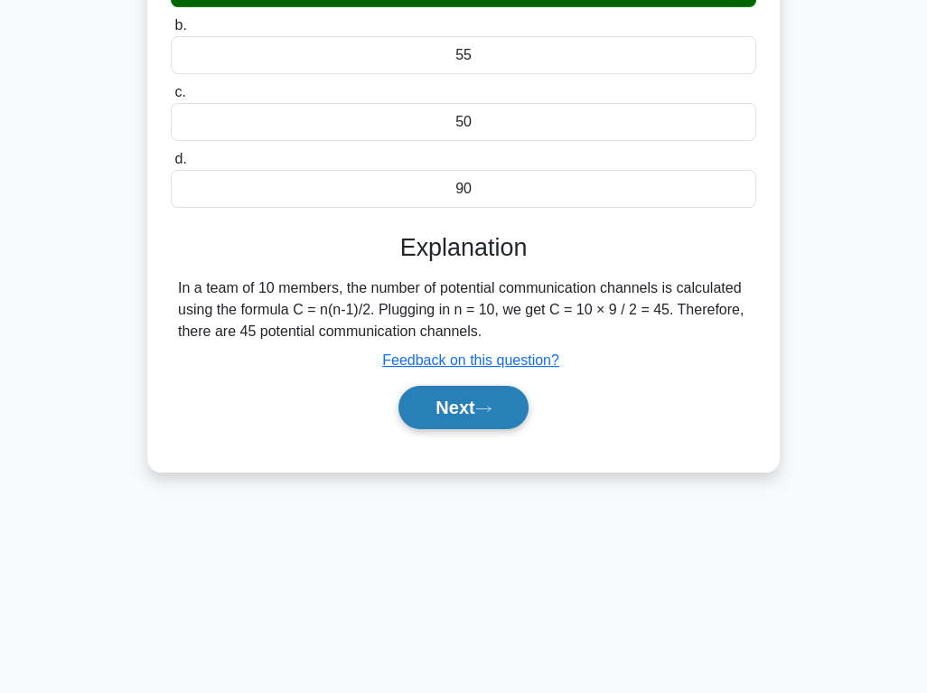
click at [445, 398] on button "Next" at bounding box center [462, 407] width 129 height 43
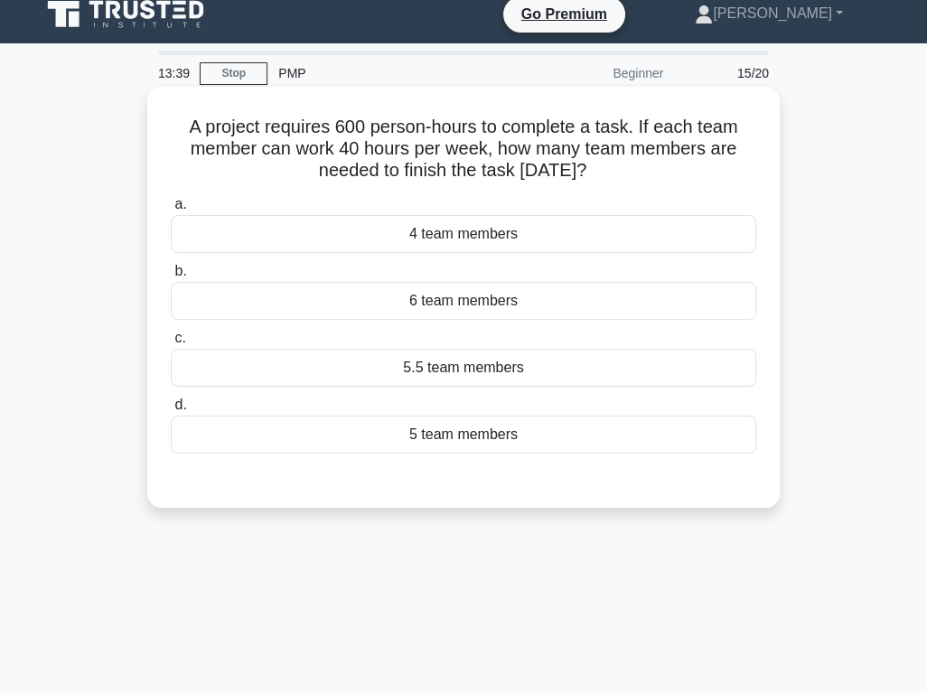
scroll to position [0, 0]
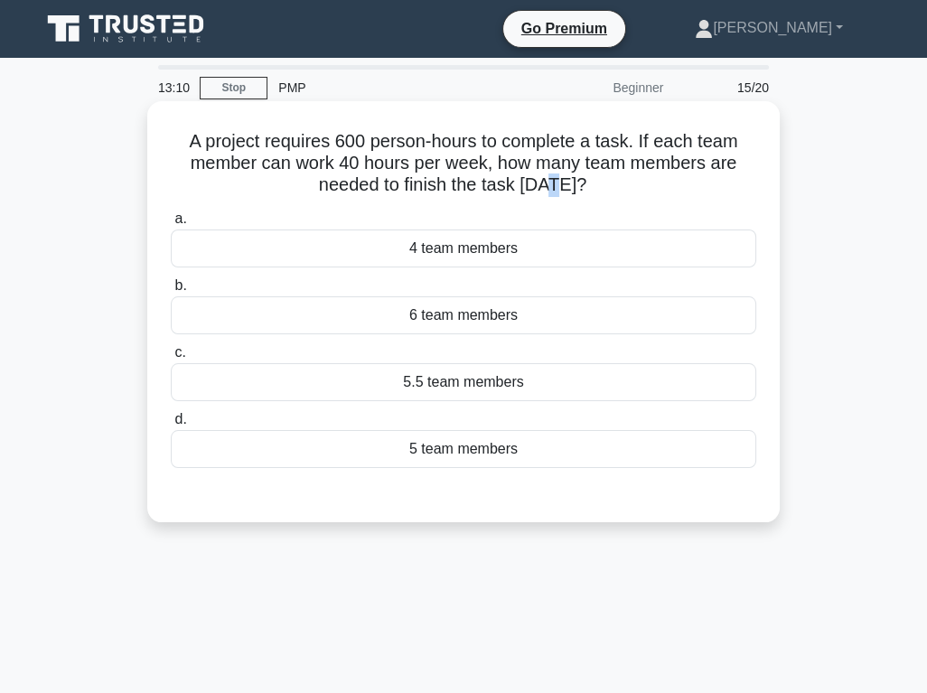
click at [534, 182] on h5 "A project requires 600 person-hours to complete a task. If each team member can…" at bounding box center [463, 163] width 589 height 67
click at [376, 445] on div "5 team members" at bounding box center [463, 449] width 585 height 38
click at [171, 426] on input "d. 5 team members" at bounding box center [171, 420] width 0 height 12
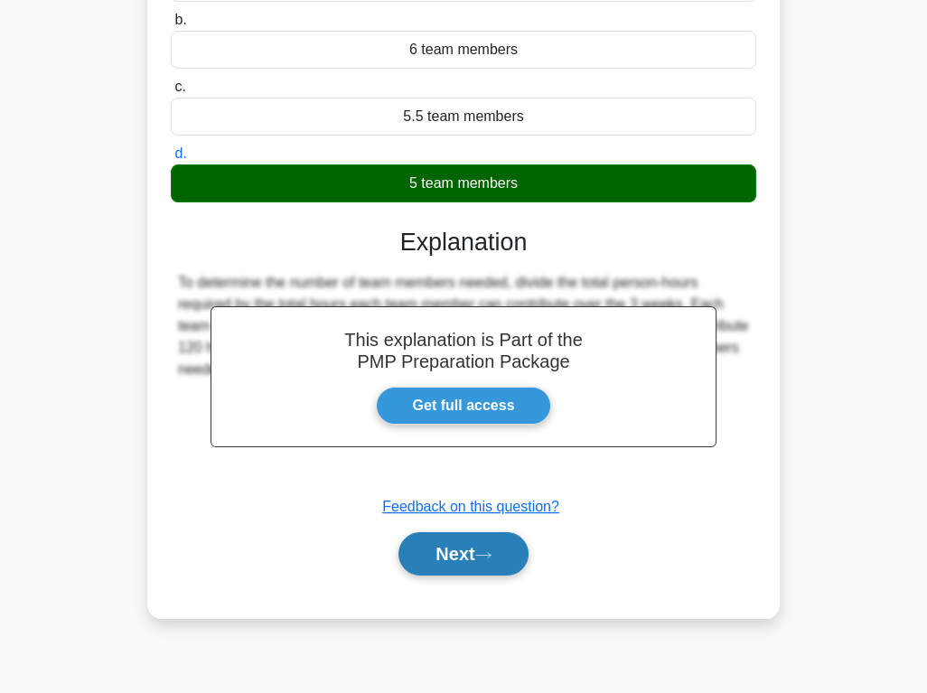
scroll to position [282, 0]
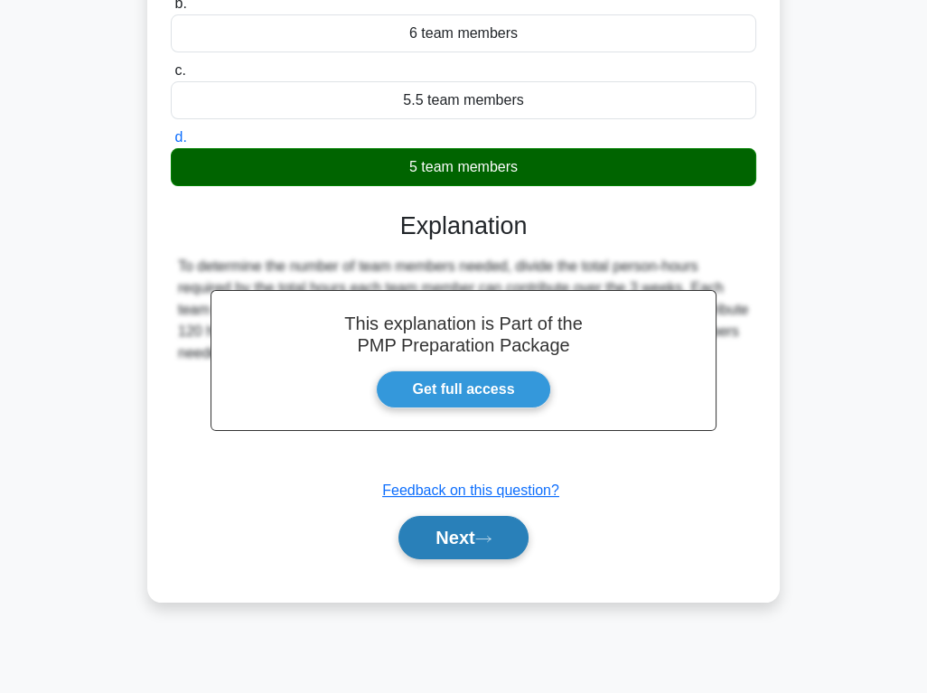
click at [472, 536] on button "Next" at bounding box center [462, 537] width 129 height 43
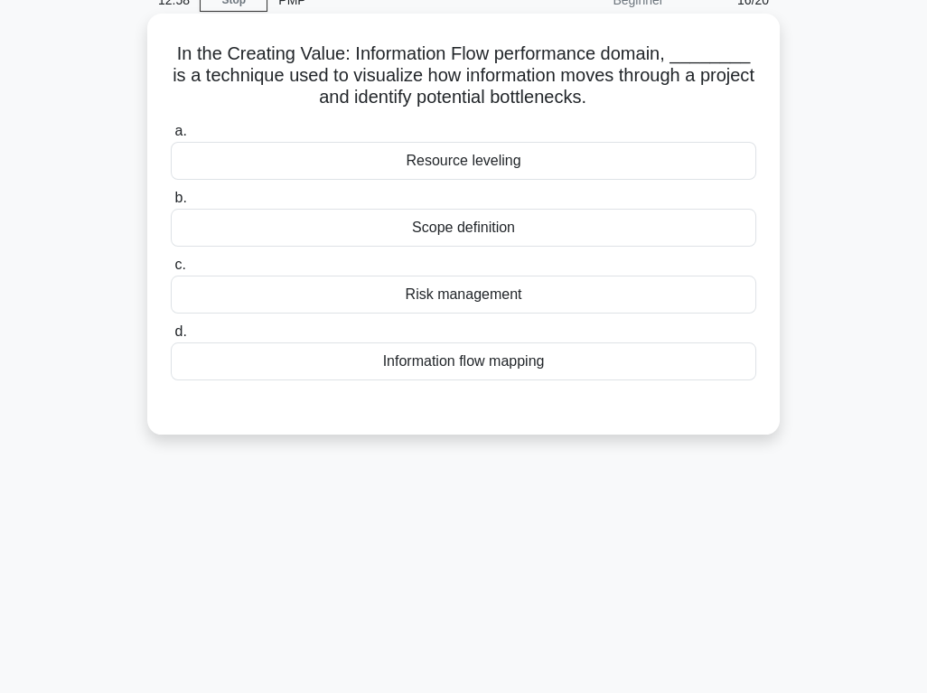
scroll to position [0, 0]
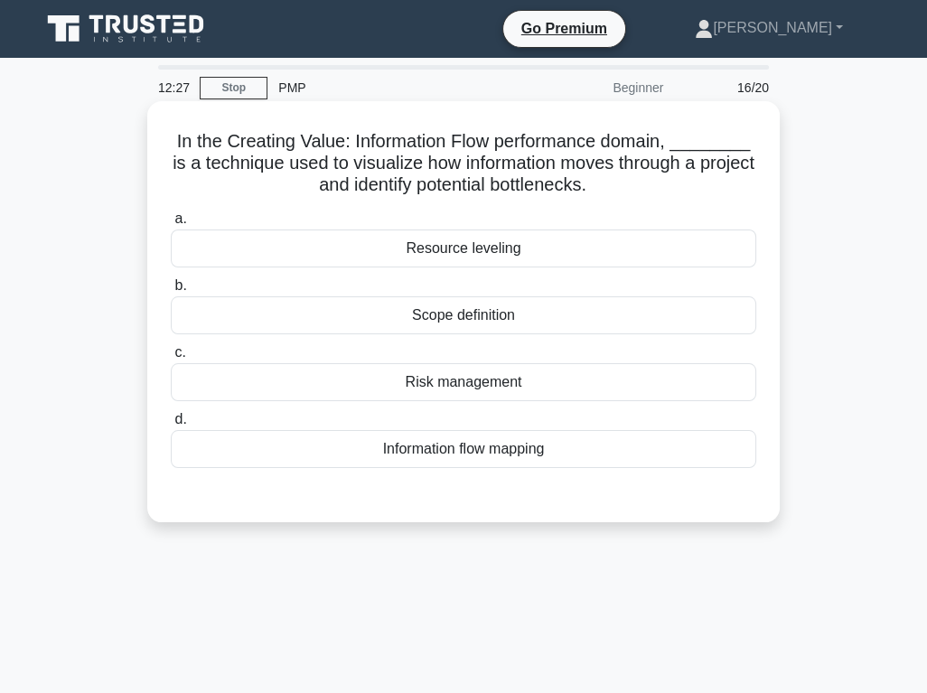
click at [500, 444] on div "Information flow mapping" at bounding box center [463, 449] width 585 height 38
click at [171, 426] on input "d. Information flow mapping" at bounding box center [171, 420] width 0 height 12
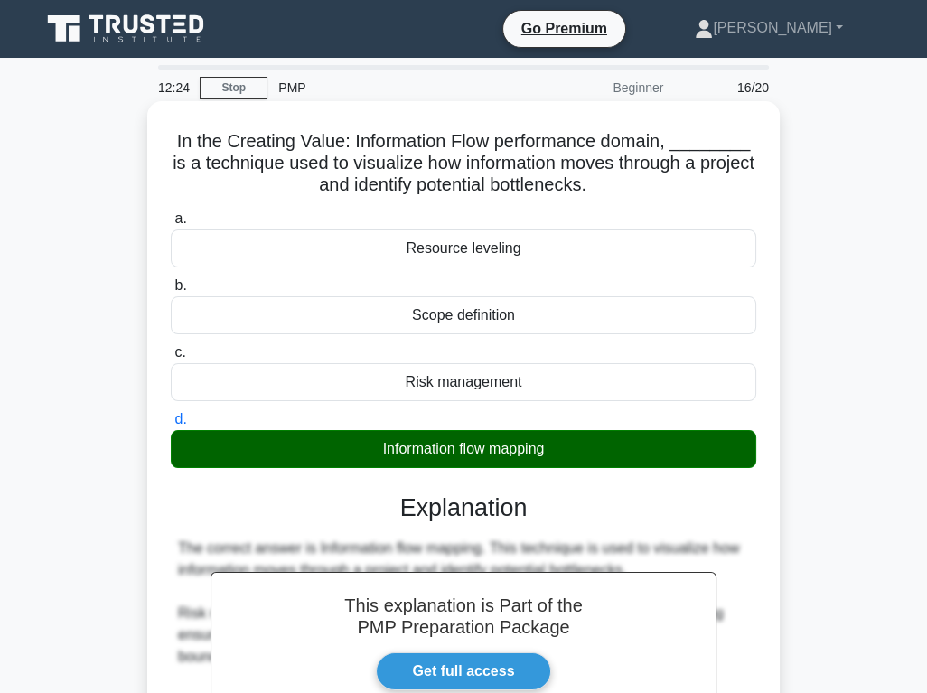
click at [172, 136] on h5 "In the Creating Value: Information Flow performance domain, ________ is a techn…" at bounding box center [463, 163] width 589 height 67
drag, startPoint x: 171, startPoint y: 137, endPoint x: 193, endPoint y: 466, distance: 329.6
click at [553, 449] on div "In the Creating Value: Information Flow performance domain, ________ is a techn…" at bounding box center [463, 492] width 618 height 768
copy div "In the Creating Value: Information Flow performance domain, ________ is a techn…"
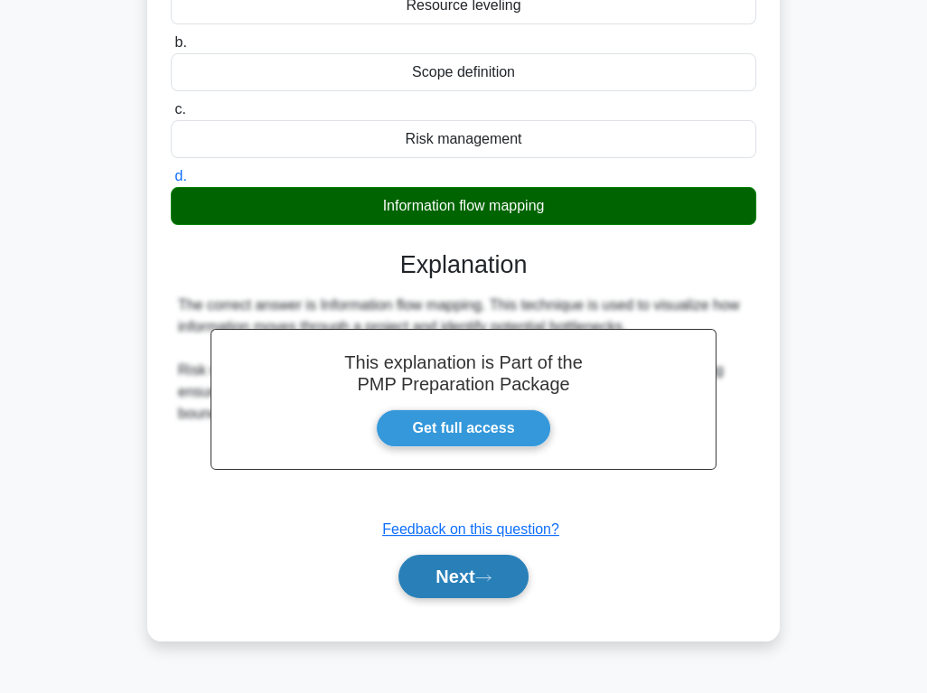
scroll to position [282, 0]
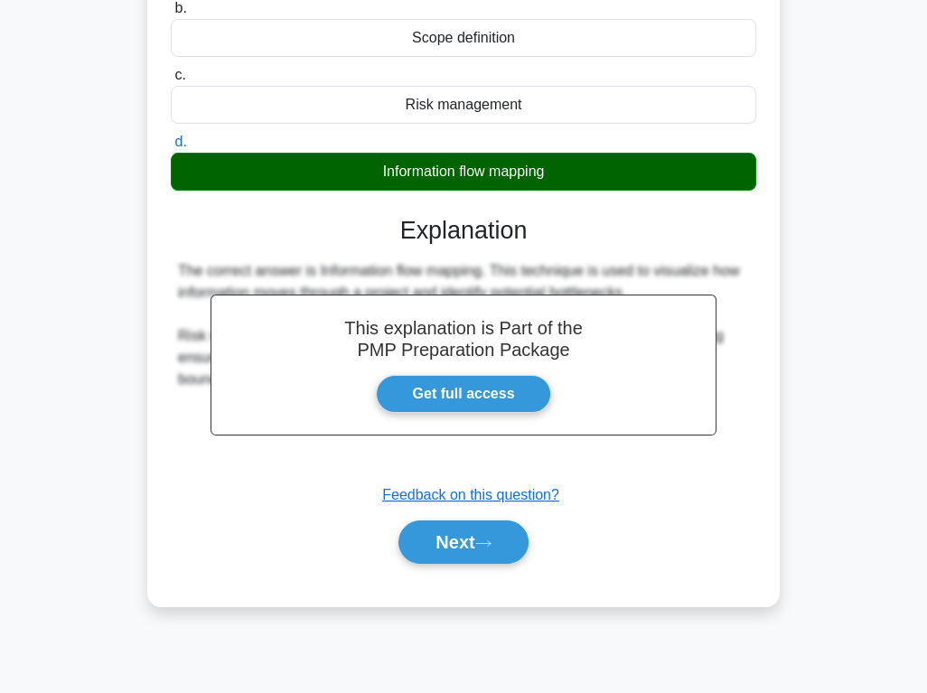
drag, startPoint x: 488, startPoint y: 539, endPoint x: 5, endPoint y: 463, distance: 489.4
click at [488, 539] on button "Next" at bounding box center [462, 541] width 129 height 43
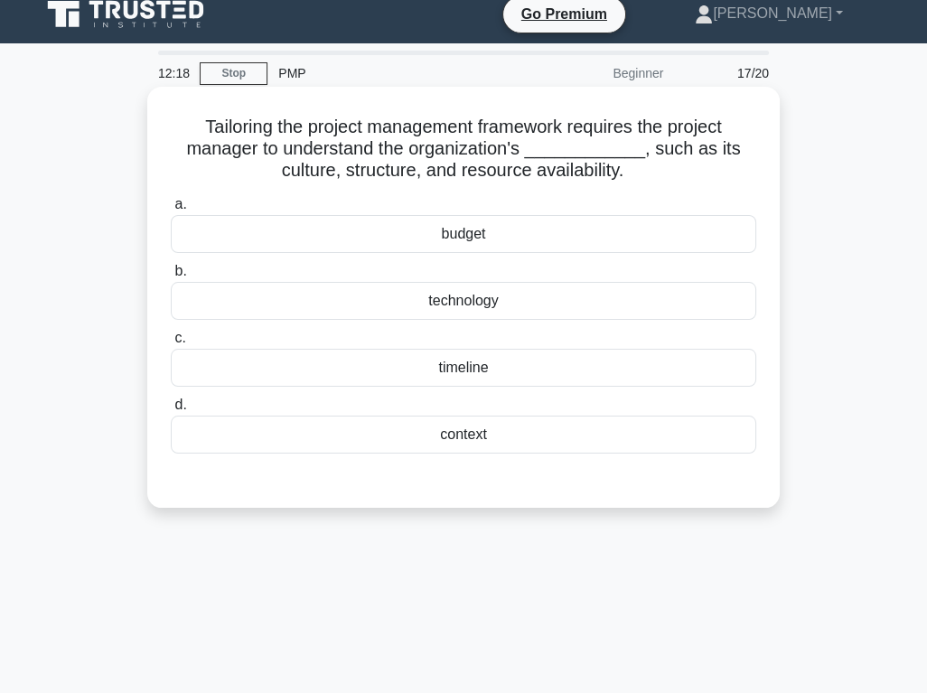
scroll to position [0, 0]
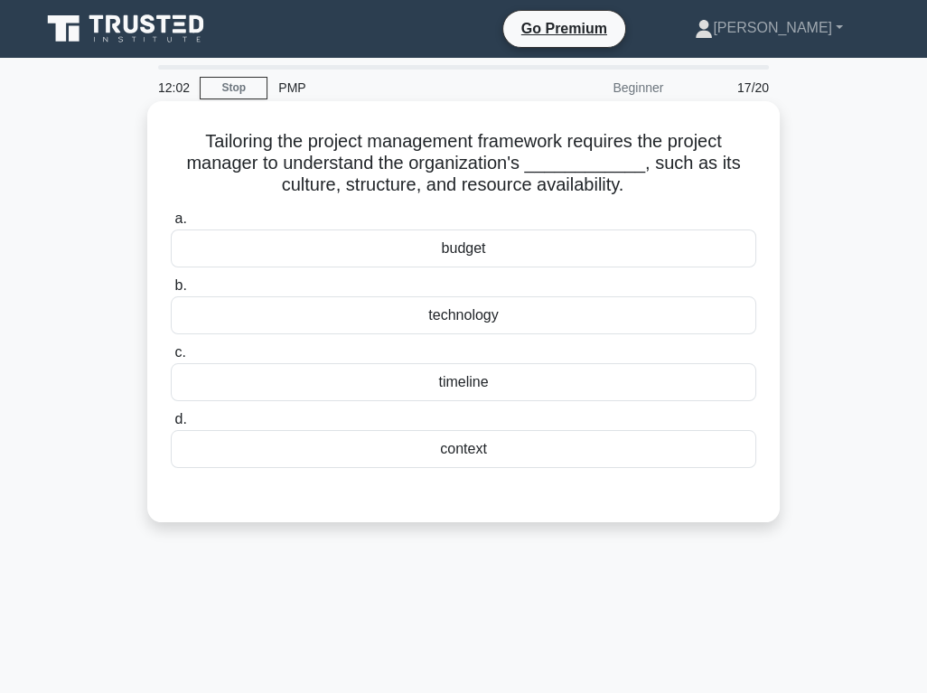
click at [464, 448] on div "context" at bounding box center [463, 449] width 585 height 38
click at [171, 426] on input "d. context" at bounding box center [171, 420] width 0 height 12
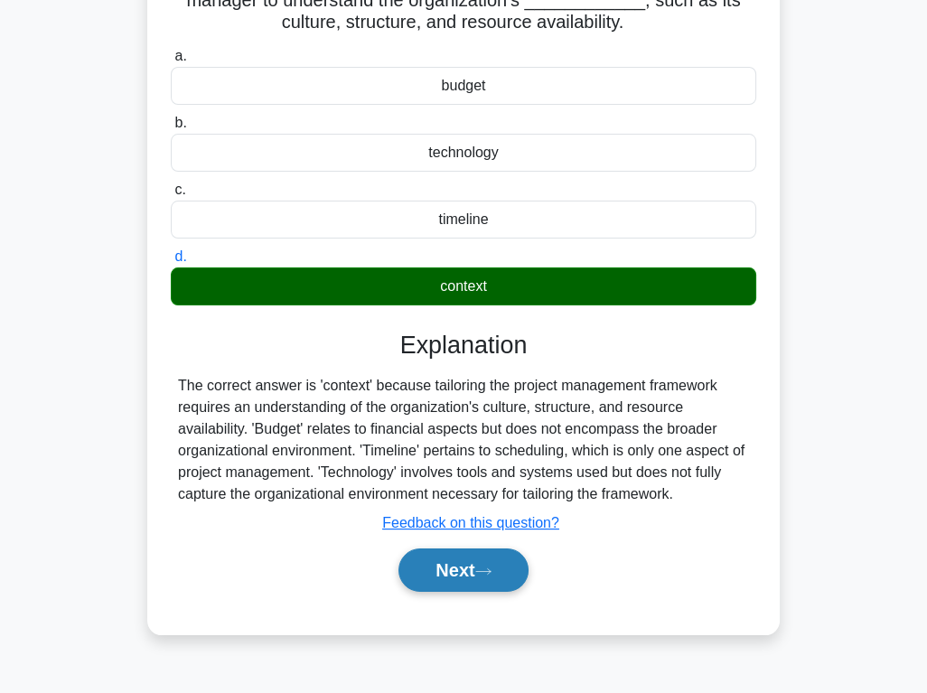
scroll to position [282, 0]
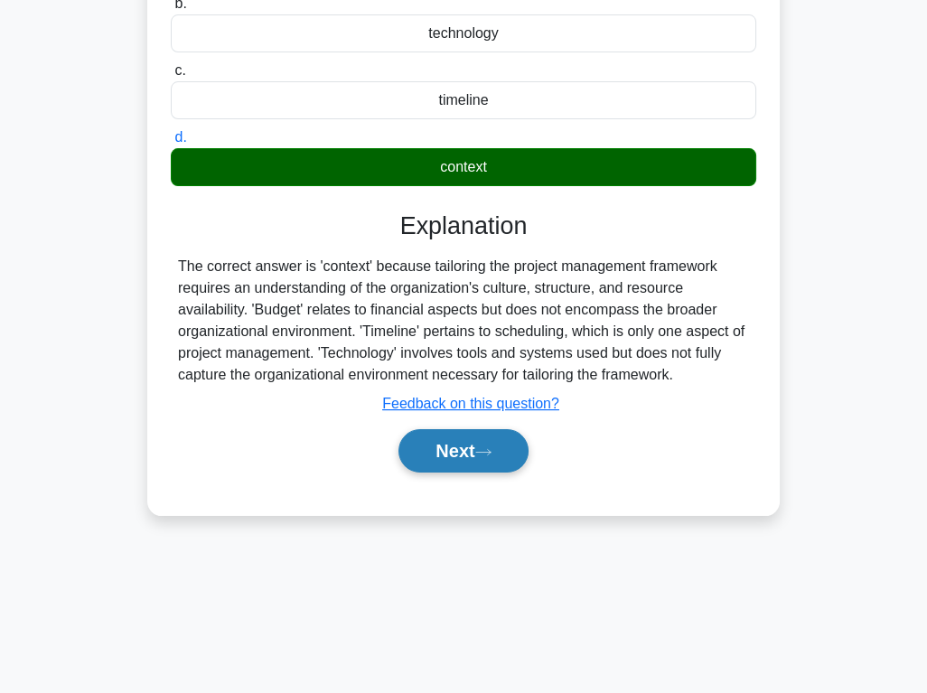
drag, startPoint x: 490, startPoint y: 454, endPoint x: 398, endPoint y: 451, distance: 92.2
click at [490, 454] on button "Next" at bounding box center [462, 450] width 129 height 43
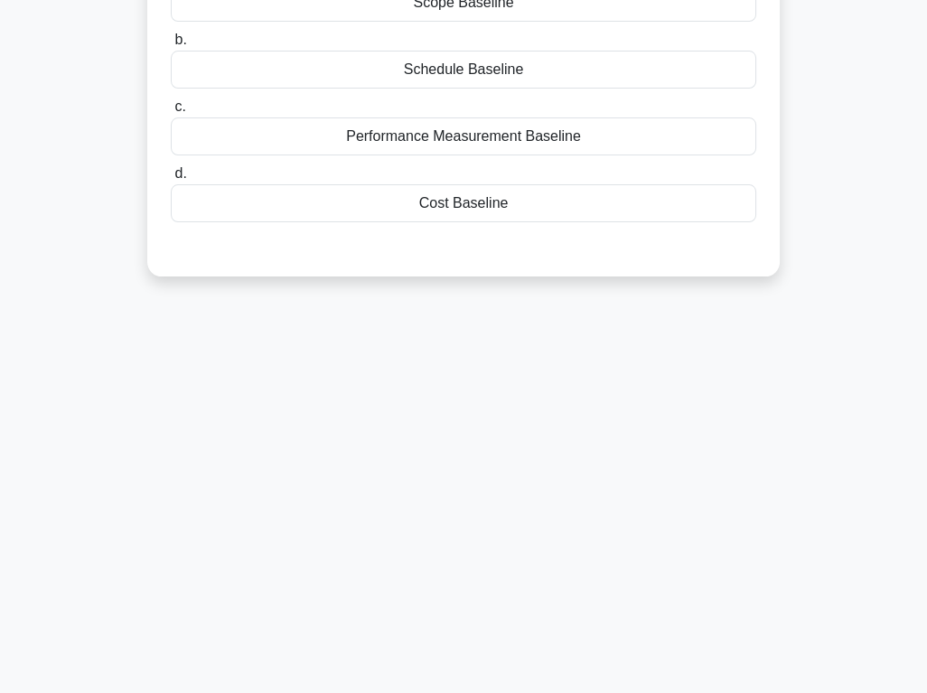
scroll to position [0, 0]
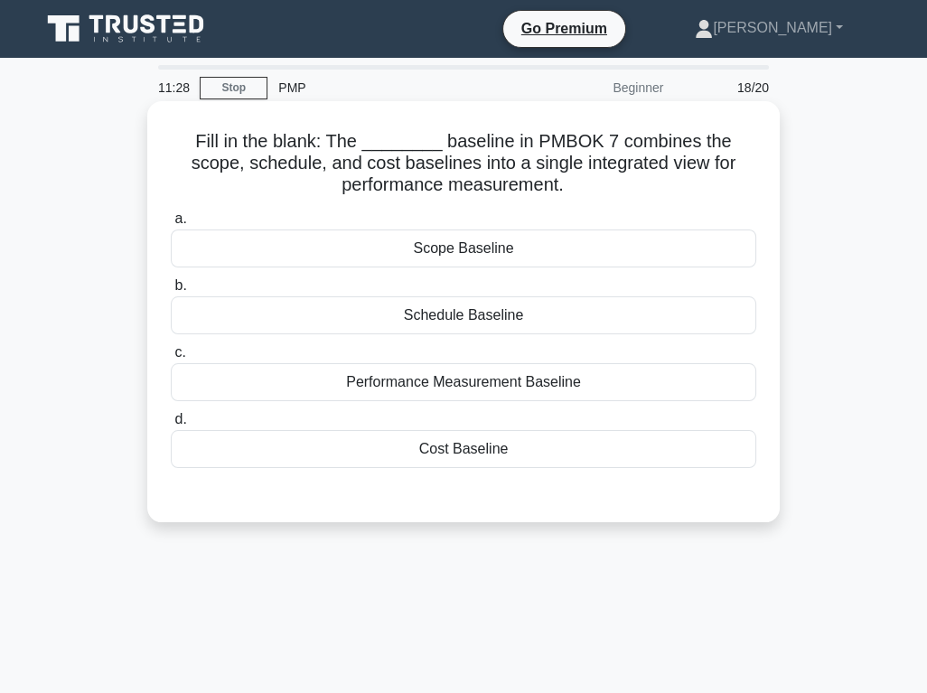
click at [504, 382] on div "Performance Measurement Baseline" at bounding box center [463, 382] width 585 height 38
click at [171, 359] on input "c. Performance Measurement Baseline" at bounding box center [171, 353] width 0 height 12
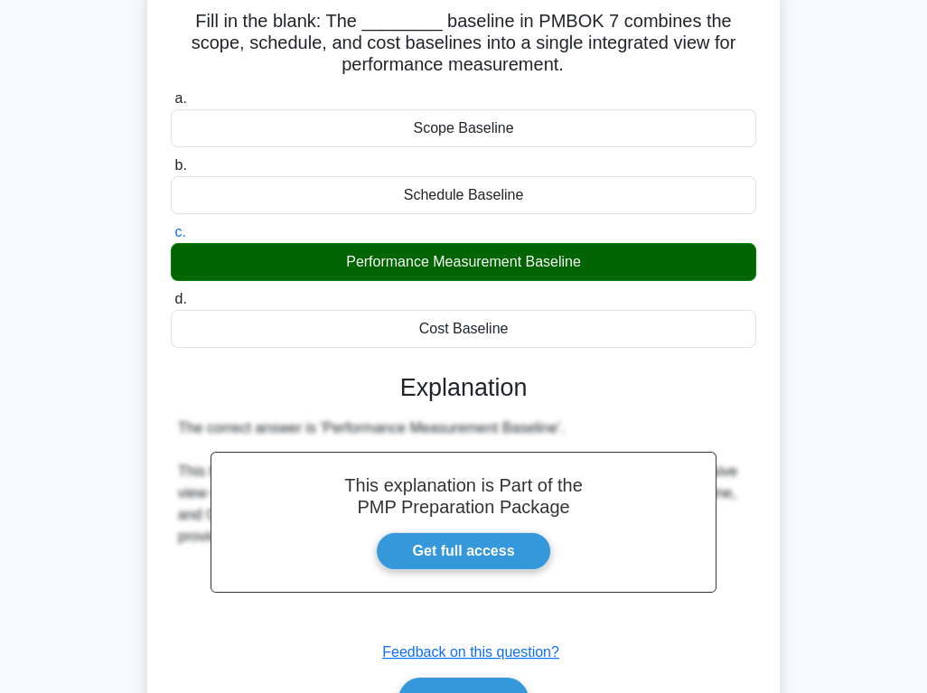
scroll to position [282, 0]
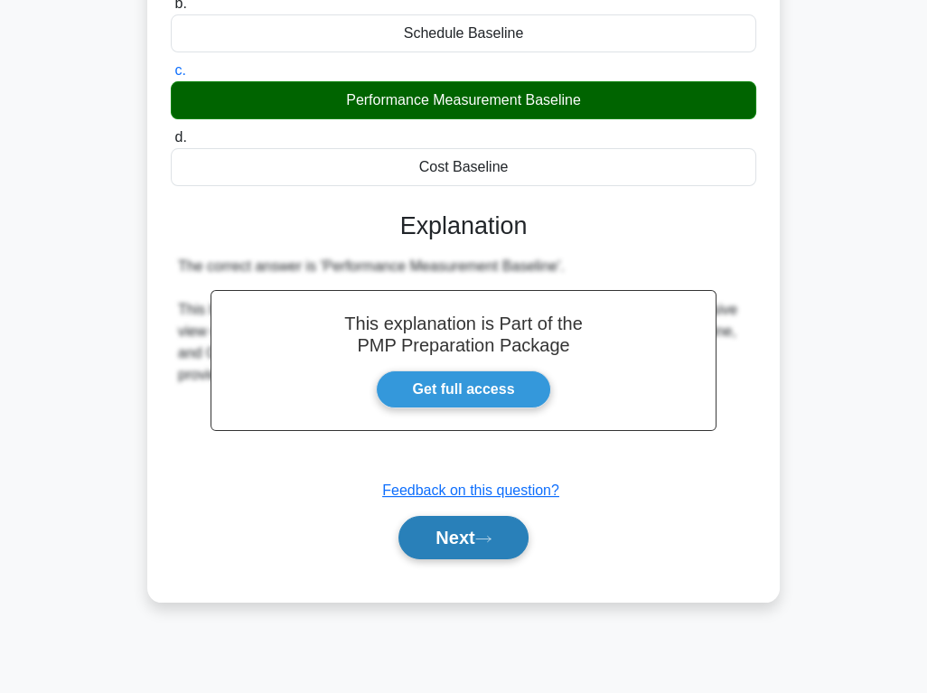
click at [472, 531] on button "Next" at bounding box center [462, 537] width 129 height 43
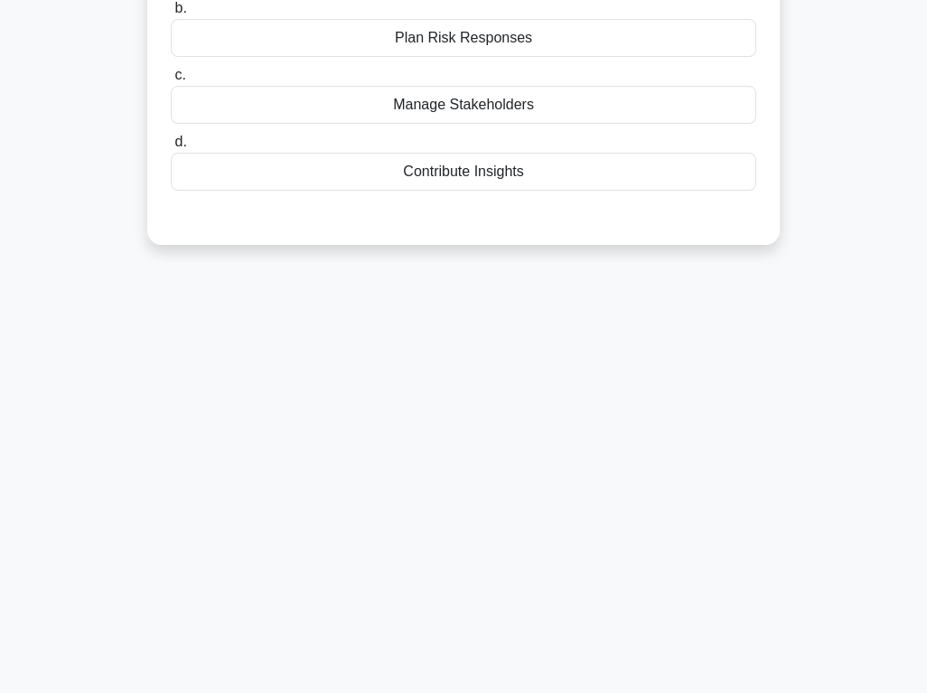
scroll to position [0, 0]
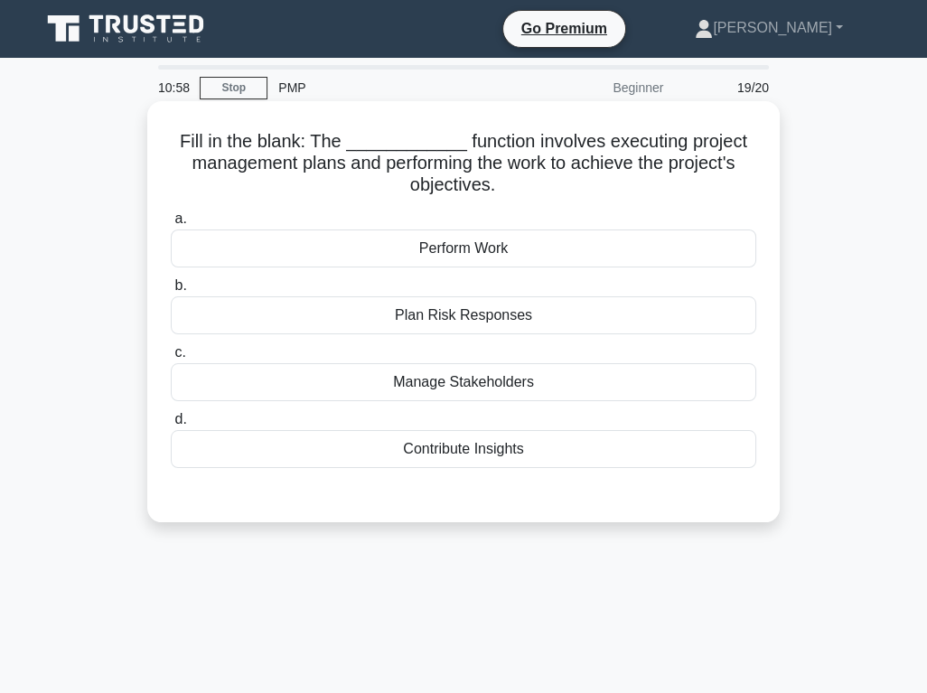
click at [582, 251] on div "Perform Work" at bounding box center [463, 248] width 585 height 38
click at [171, 225] on input "a. Perform Work" at bounding box center [171, 219] width 0 height 12
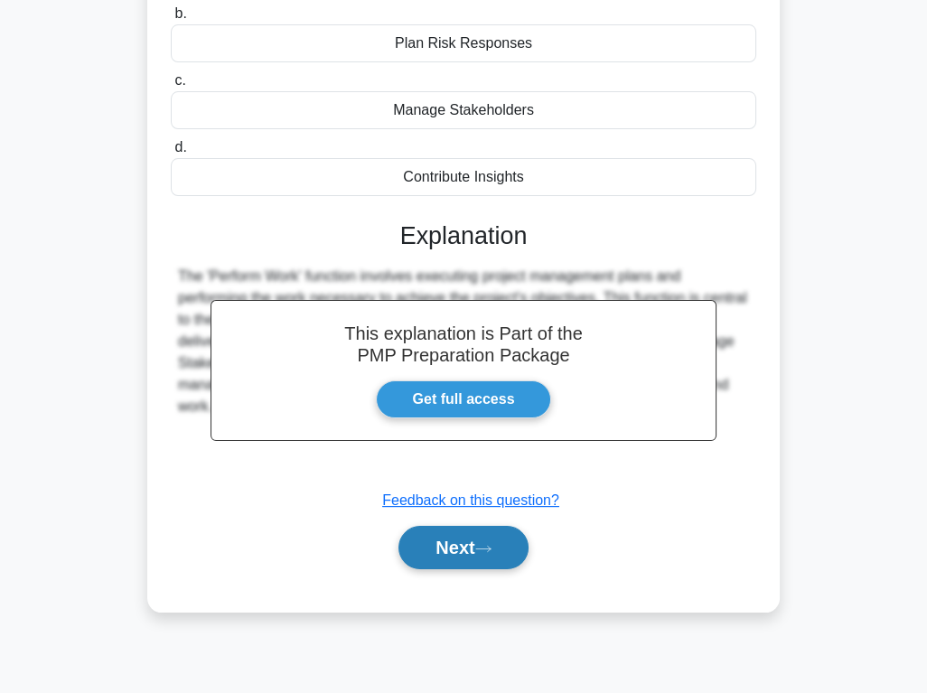
scroll to position [282, 0]
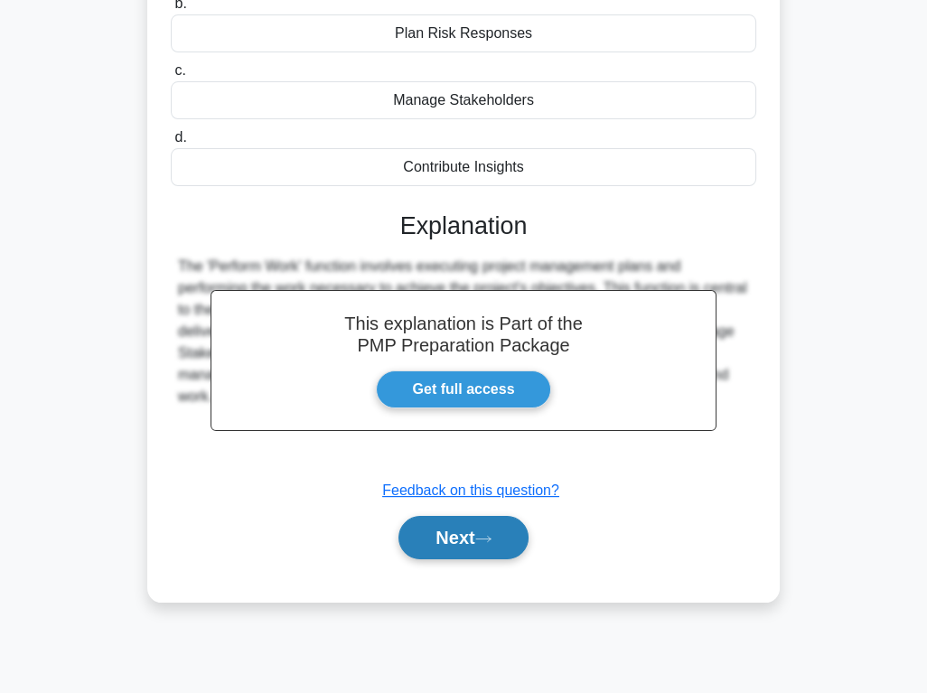
click at [491, 538] on icon at bounding box center [483, 539] width 16 height 10
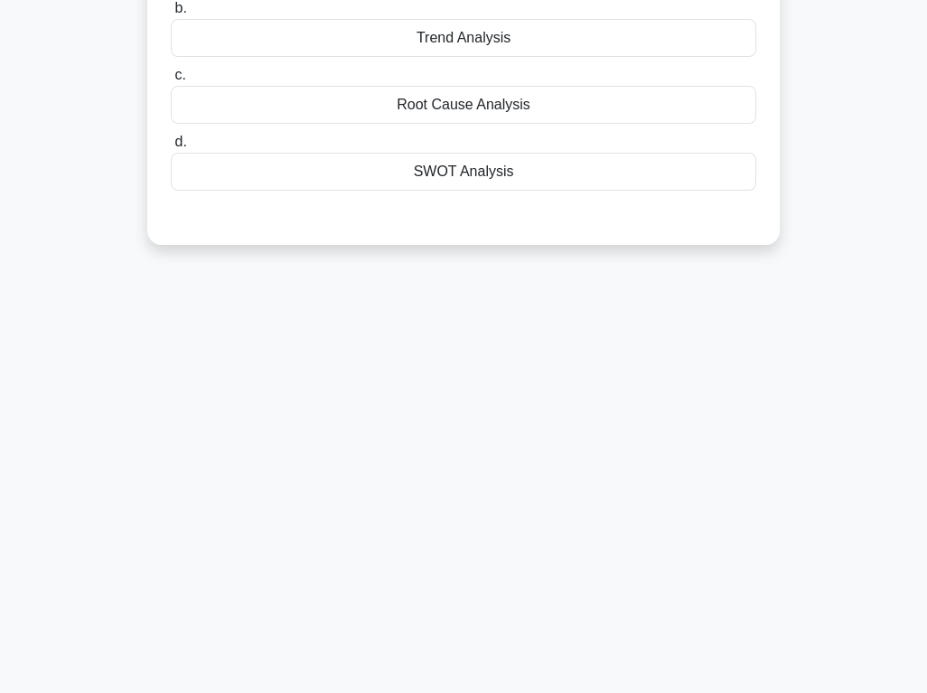
scroll to position [0, 0]
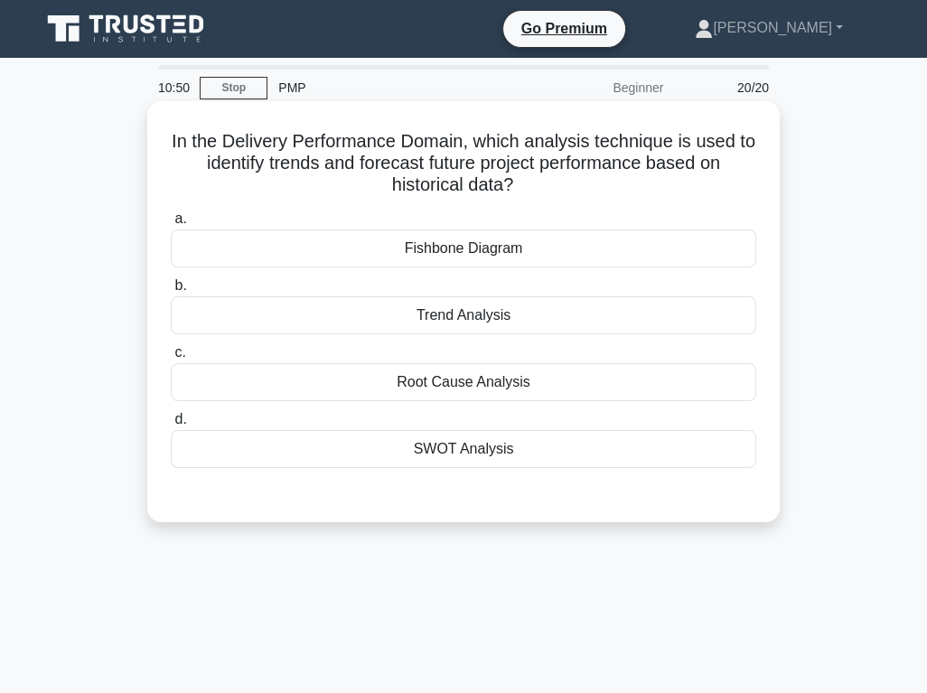
click at [519, 321] on div "Trend Analysis" at bounding box center [463, 315] width 585 height 38
click at [171, 292] on input "b. Trend Analysis" at bounding box center [171, 286] width 0 height 12
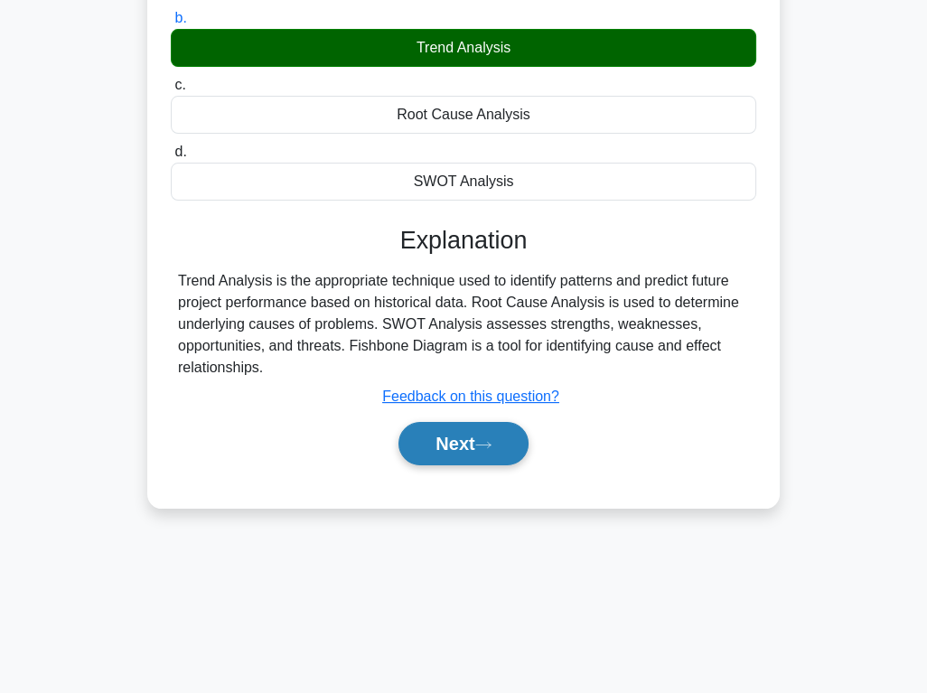
scroll to position [282, 0]
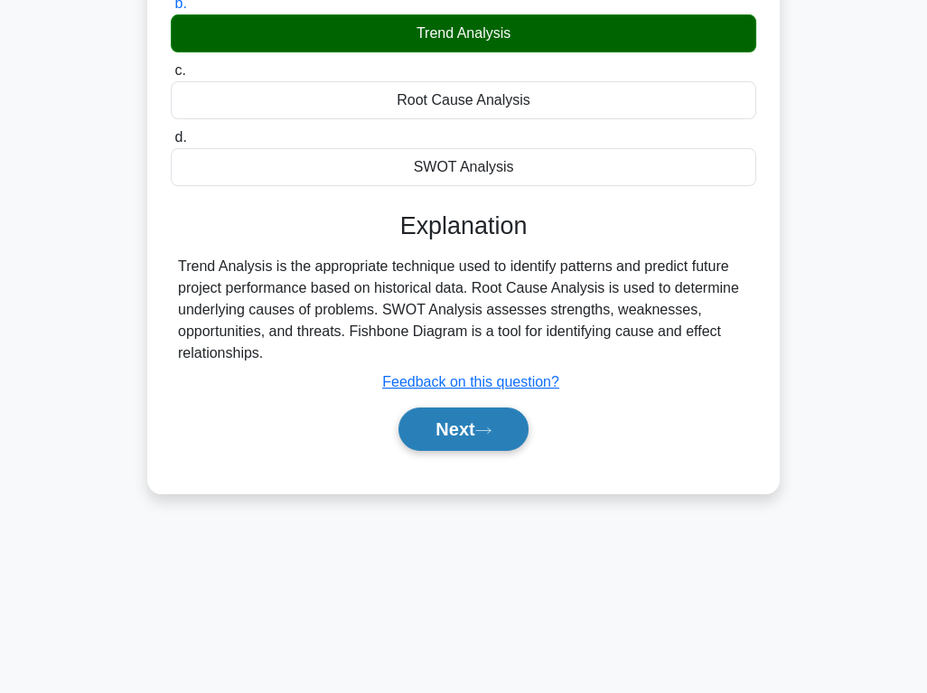
click at [491, 426] on icon at bounding box center [483, 431] width 16 height 10
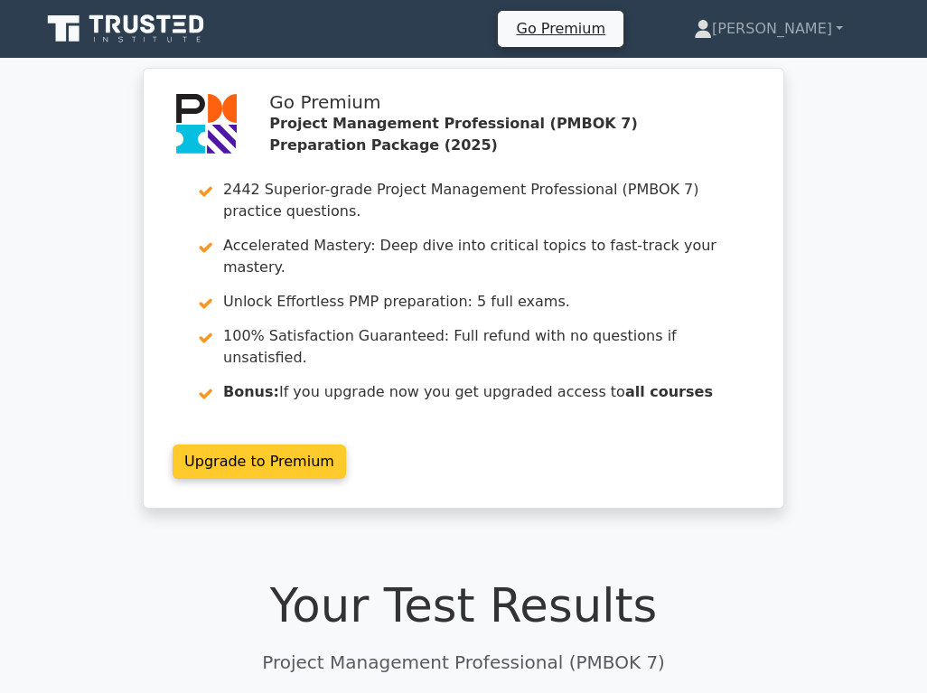
drag, startPoint x: 873, startPoint y: 384, endPoint x: 557, endPoint y: 155, distance: 389.4
click at [873, 384] on div "Go Premium Project Management Professional (PMBOK 7) Preparation Package (2025)…" at bounding box center [463, 303] width 927 height 463
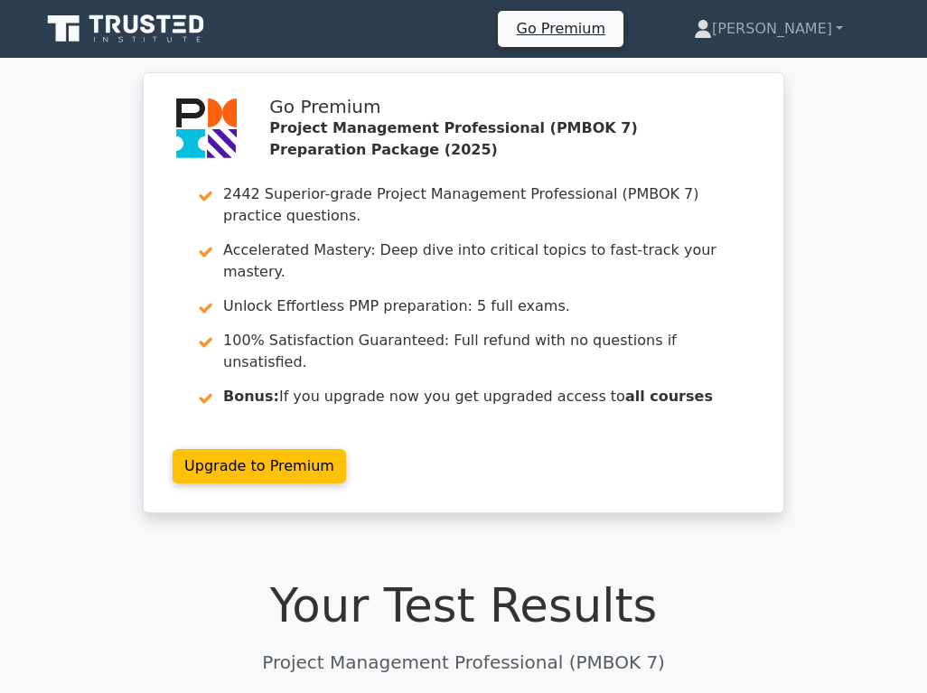
click at [844, 385] on div "Go Premium Project Management Professional (PMBOK 7) Preparation Package (2025)…" at bounding box center [463, 303] width 927 height 463
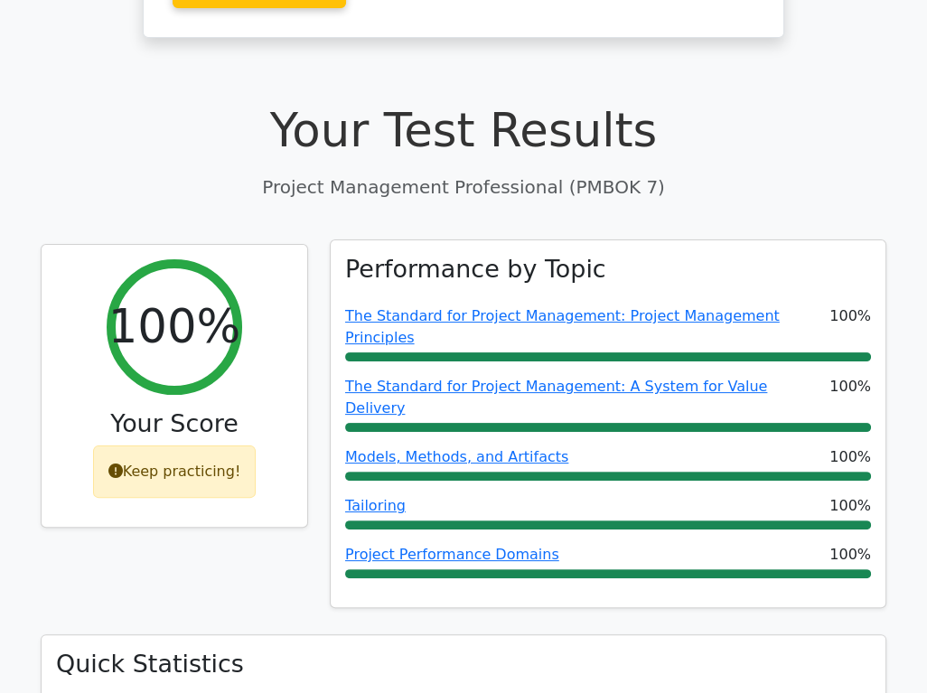
scroll to position [482, 0]
